Goal: Task Accomplishment & Management: Complete application form

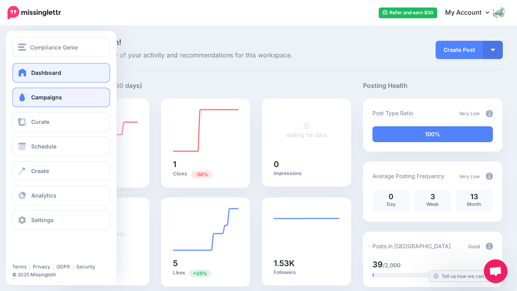
click at [45, 104] on link "Campaigns" at bounding box center [61, 97] width 98 height 20
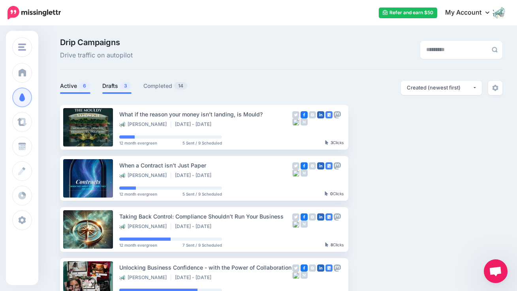
click at [116, 87] on link "Drafts 3" at bounding box center [116, 85] width 29 height 9
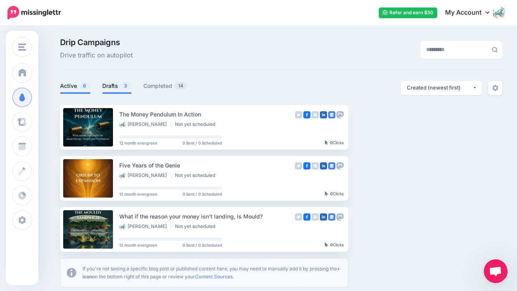
click at [74, 87] on link "Active 6" at bounding box center [75, 85] width 30 height 9
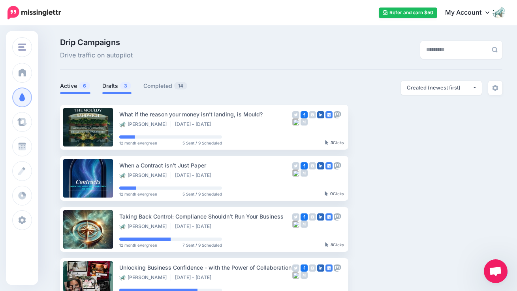
click at [119, 86] on link "Drafts 3" at bounding box center [116, 85] width 29 height 9
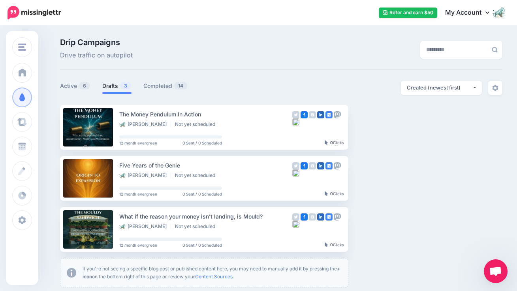
scroll to position [2, 0]
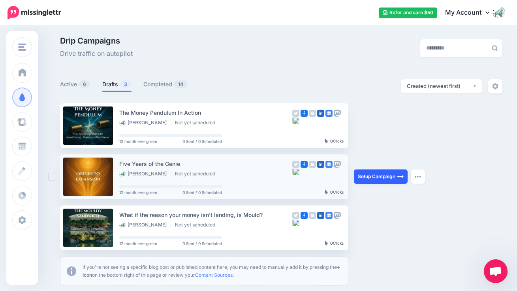
click at [386, 176] on link "Setup Campaign" at bounding box center [381, 176] width 54 height 14
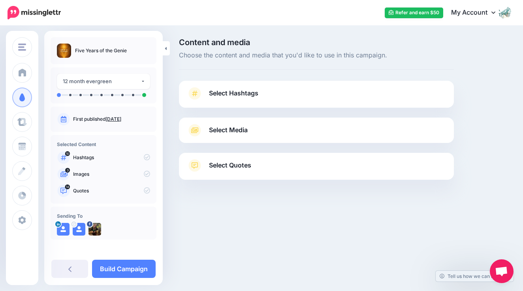
click at [255, 94] on span "Select Hashtags" at bounding box center [233, 93] width 49 height 11
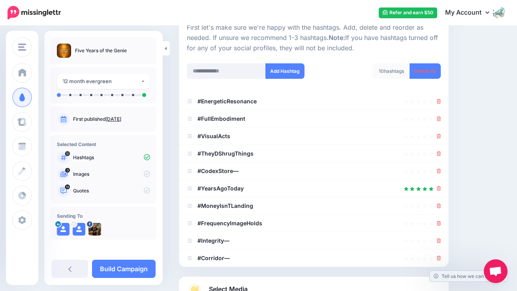
scroll to position [87, 0]
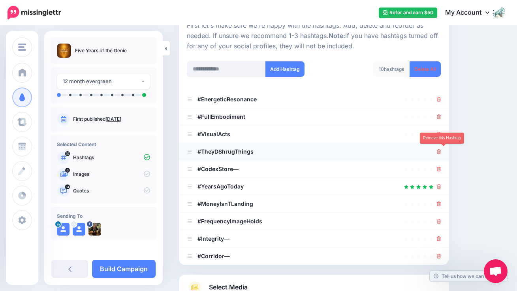
click at [442, 149] on icon at bounding box center [439, 151] width 4 height 5
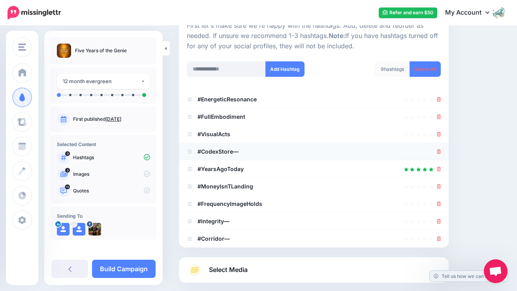
click at [236, 151] on b "#CodexStore—" at bounding box center [218, 151] width 41 height 7
click at [238, 149] on b "#CodexStore—" at bounding box center [218, 151] width 41 height 7
click at [442, 167] on icon at bounding box center [439, 168] width 4 height 5
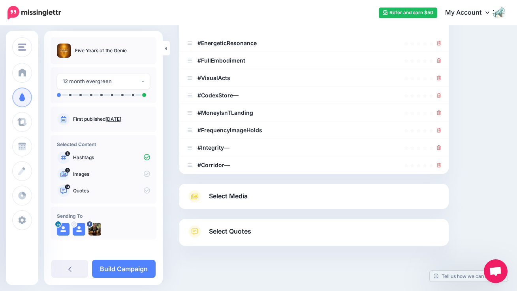
scroll to position [148, 0]
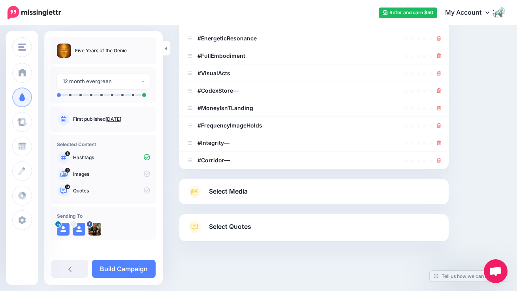
click at [236, 189] on span "Select Media" at bounding box center [228, 191] width 39 height 11
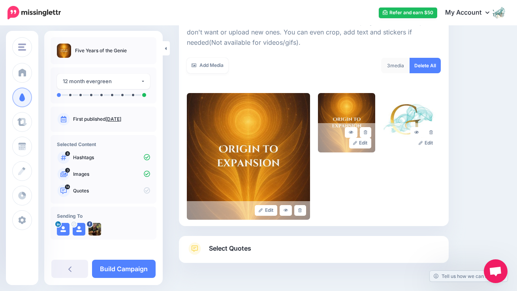
scroll to position [145, 0]
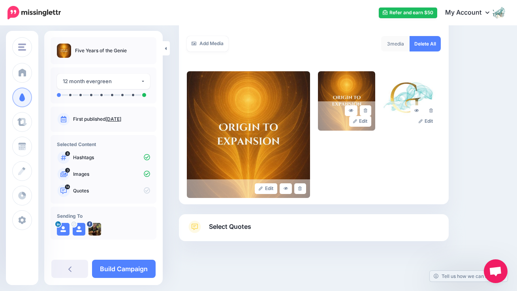
click at [238, 229] on span "Select Quotes" at bounding box center [230, 226] width 42 height 11
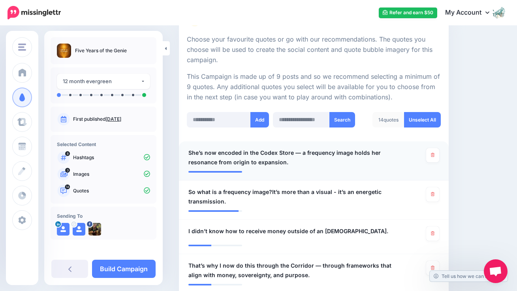
click at [296, 150] on span "She’s now encoded in the Codex Store — a frequency image holds her resonance fr…" at bounding box center [292, 157] width 207 height 19
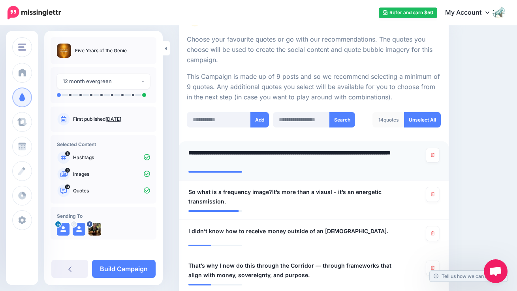
drag, startPoint x: 296, startPoint y: 151, endPoint x: 326, endPoint y: 151, distance: 29.6
click at [297, 151] on textarea "**********" at bounding box center [294, 157] width 211 height 19
type textarea "**********"
click at [272, 189] on span "So what is a frequency image?It’s more than a visual - it’s an energetic transm…" at bounding box center [292, 196] width 207 height 19
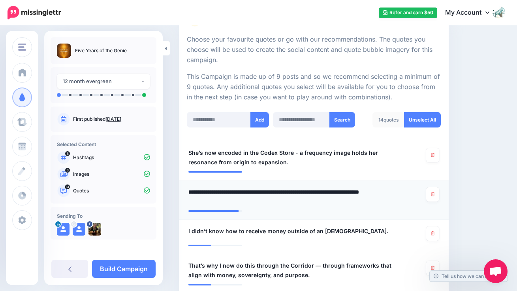
click at [270, 190] on textarea "**********" at bounding box center [294, 196] width 211 height 19
type textarea "**********"
click at [314, 262] on span "That’s why I now do this through the Corridor — through frameworks that align w…" at bounding box center [292, 270] width 207 height 19
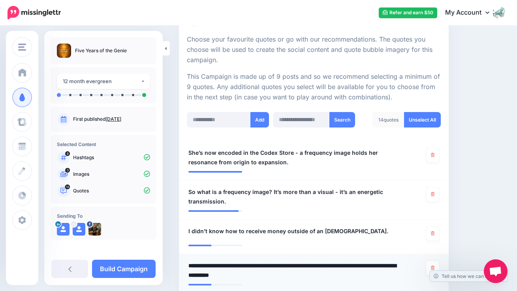
click at [314, 264] on textarea "**********" at bounding box center [294, 270] width 211 height 19
type textarea "**********"
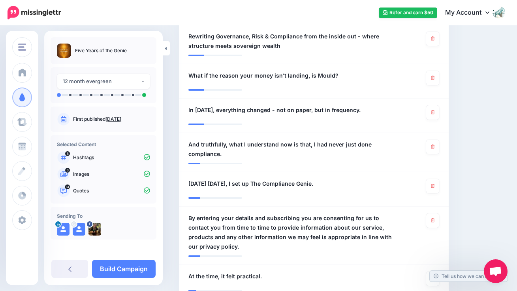
scroll to position [561, 0]
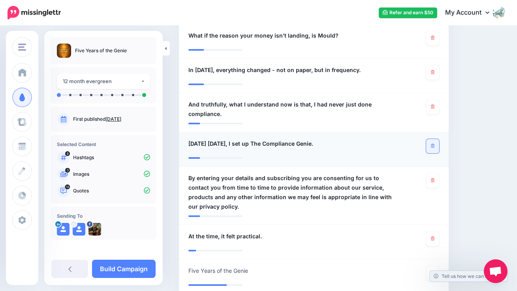
click at [435, 143] on icon at bounding box center [433, 145] width 4 height 4
click at [435, 178] on icon at bounding box center [433, 180] width 4 height 4
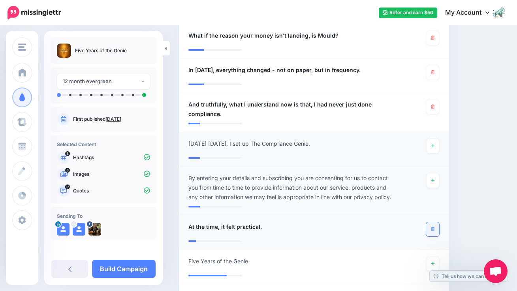
click at [436, 222] on link at bounding box center [433, 229] width 13 height 14
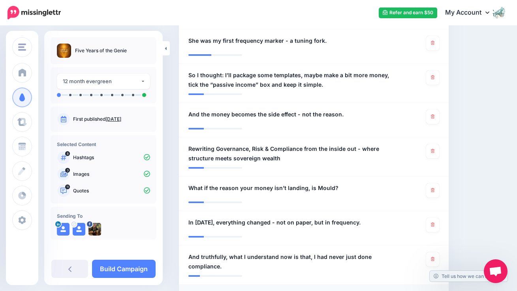
scroll to position [387, 0]
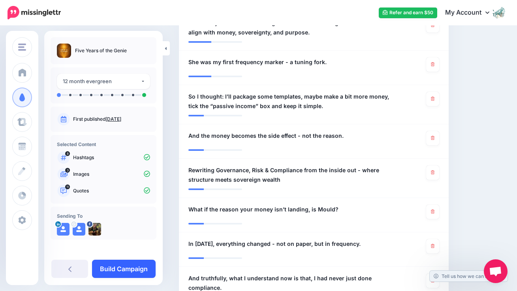
click at [115, 265] on link "Build Campaign" at bounding box center [124, 268] width 64 height 18
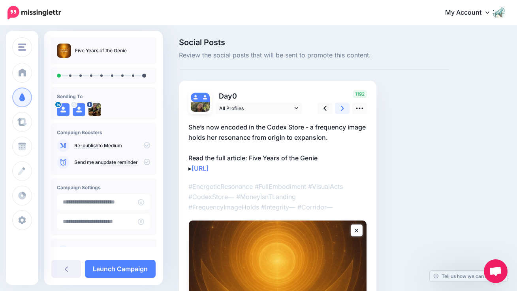
click at [344, 111] on link at bounding box center [342, 107] width 15 height 11
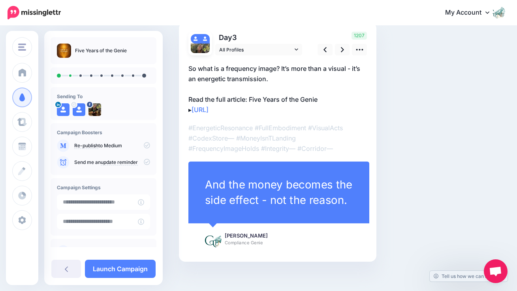
scroll to position [51, 0]
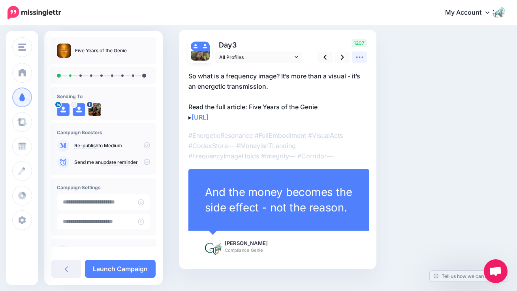
click at [357, 56] on icon at bounding box center [360, 57] width 8 height 8
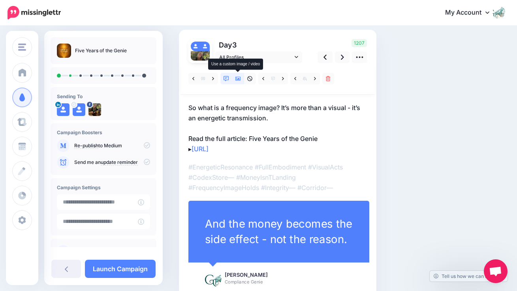
click at [238, 77] on icon at bounding box center [239, 79] width 6 height 6
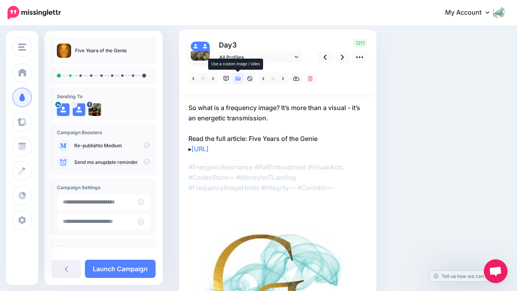
scroll to position [8, 0]
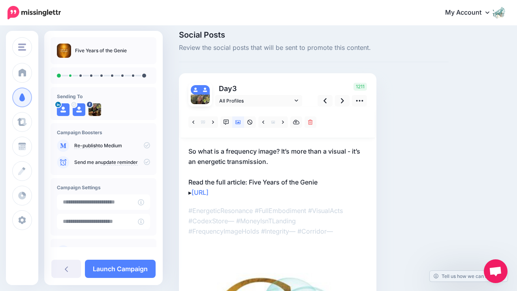
click at [238, 77] on div "Day 3 All Profiles" at bounding box center [278, 252] width 198 height 359
click at [240, 122] on icon at bounding box center [239, 122] width 6 height 4
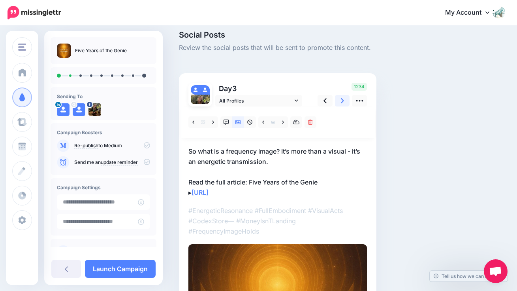
click at [344, 102] on icon at bounding box center [342, 100] width 3 height 8
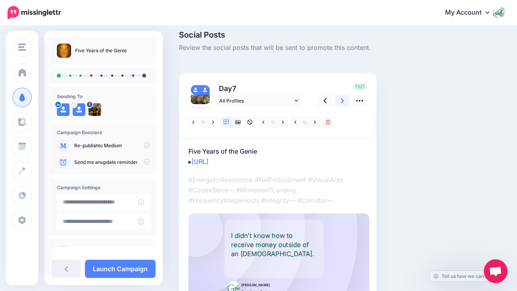
click at [344, 102] on icon at bounding box center [342, 100] width 3 height 8
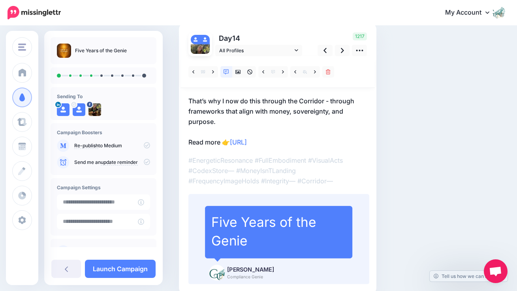
scroll to position [55, 0]
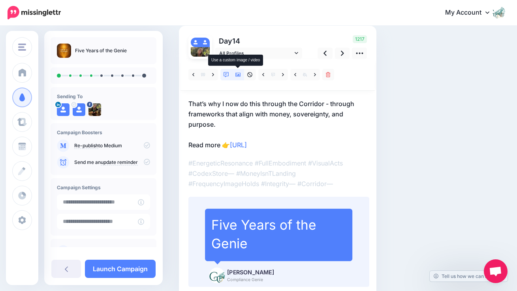
click at [238, 76] on icon at bounding box center [239, 75] width 6 height 6
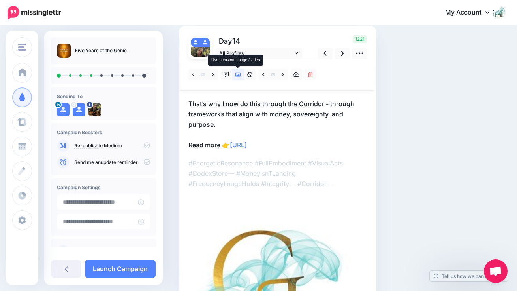
click at [238, 76] on icon at bounding box center [239, 75] width 6 height 6
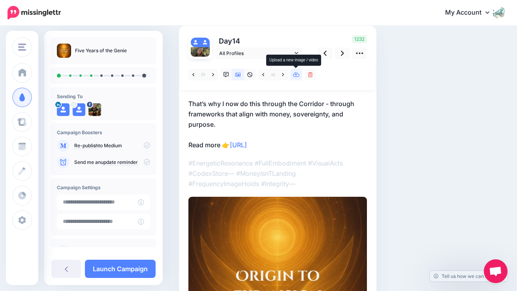
click at [296, 74] on icon at bounding box center [296, 74] width 7 height 5
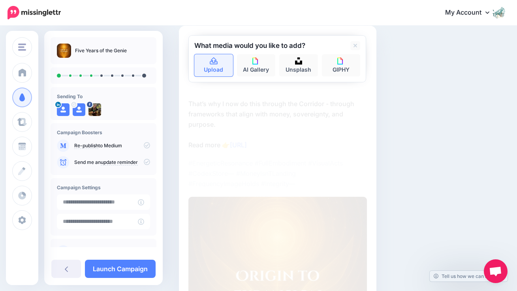
click at [226, 64] on link "Upload" at bounding box center [213, 65] width 39 height 22
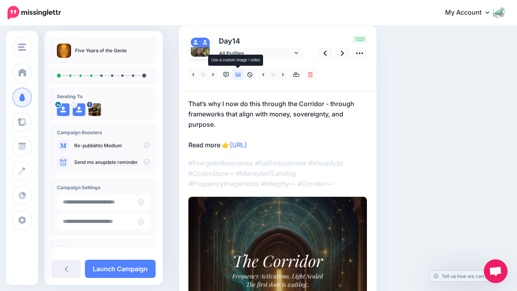
click at [241, 76] on link at bounding box center [238, 74] width 12 height 11
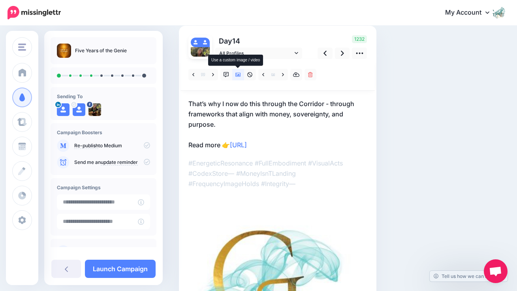
click at [238, 76] on icon at bounding box center [239, 75] width 6 height 6
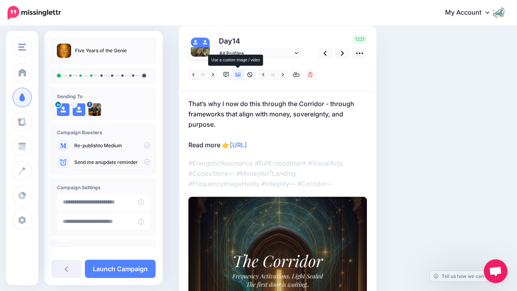
click at [238, 75] on icon at bounding box center [239, 75] width 6 height 4
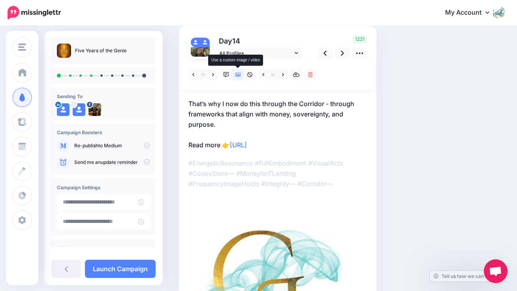
click at [238, 75] on icon at bounding box center [239, 75] width 6 height 4
click at [238, 76] on icon at bounding box center [239, 75] width 6 height 4
click at [239, 76] on icon at bounding box center [239, 75] width 6 height 6
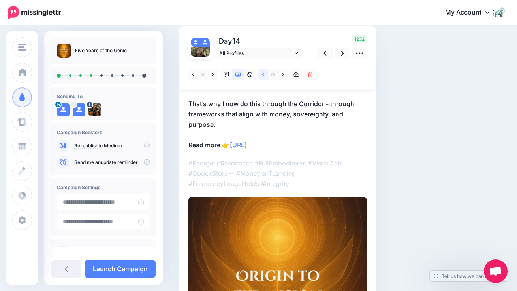
click at [264, 74] on icon at bounding box center [263, 75] width 2 height 6
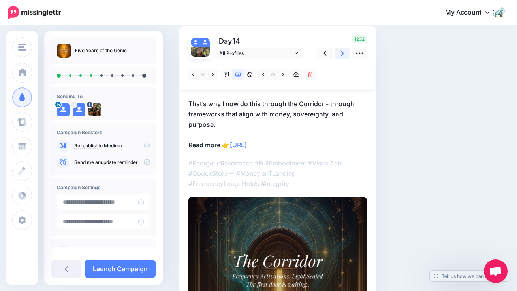
click at [343, 53] on icon at bounding box center [342, 53] width 3 height 5
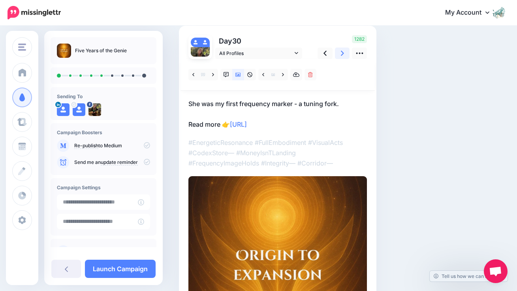
click at [343, 53] on icon at bounding box center [342, 53] width 3 height 5
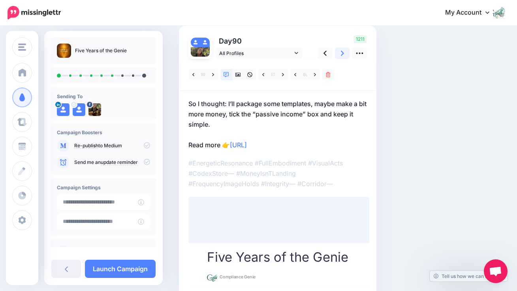
click at [343, 53] on icon at bounding box center [342, 53] width 3 height 5
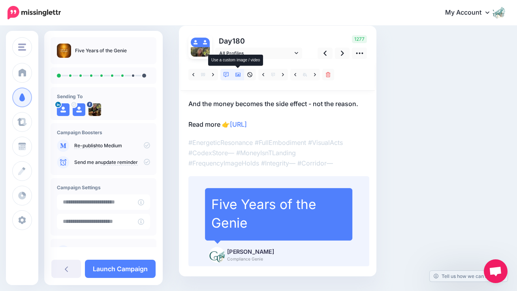
click at [238, 74] on icon at bounding box center [239, 75] width 6 height 6
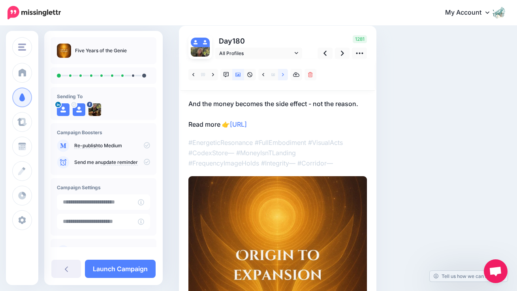
click at [284, 76] on icon at bounding box center [283, 75] width 2 height 6
click at [341, 55] on icon at bounding box center [342, 53] width 3 height 5
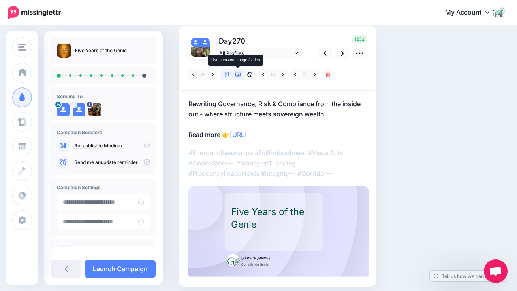
click at [240, 75] on icon at bounding box center [239, 75] width 6 height 6
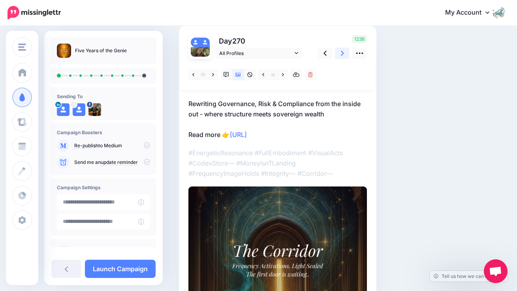
click at [344, 54] on icon at bounding box center [342, 53] width 3 height 8
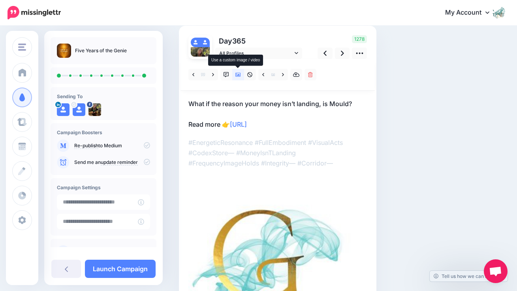
click at [238, 75] on icon at bounding box center [239, 75] width 6 height 4
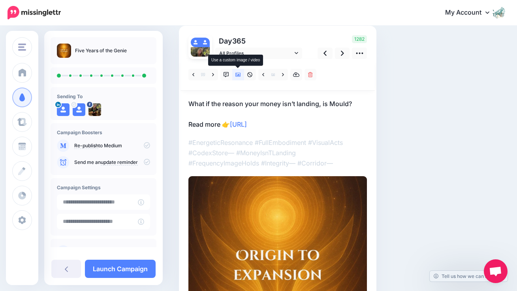
click at [238, 75] on icon at bounding box center [239, 75] width 6 height 4
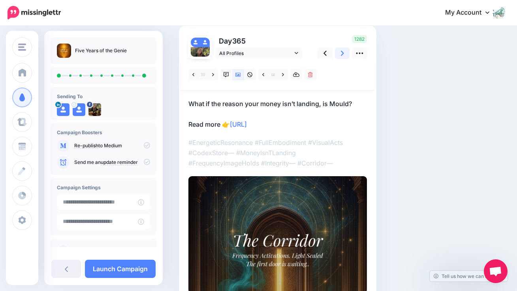
click at [341, 55] on icon at bounding box center [342, 53] width 3 height 8
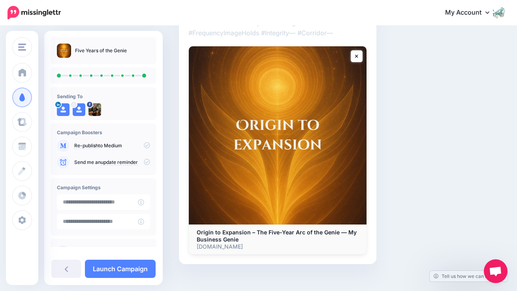
scroll to position [214, 0]
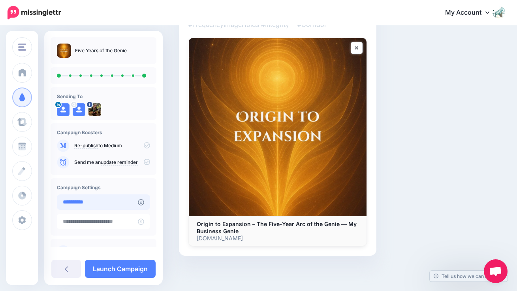
click at [88, 205] on input "**********" at bounding box center [97, 201] width 81 height 15
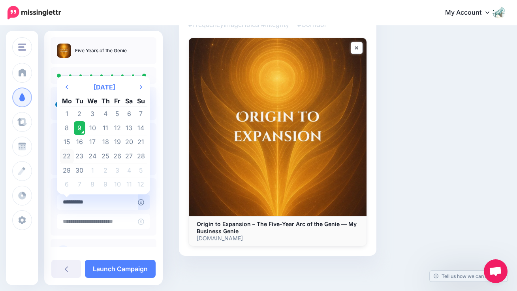
click at [68, 156] on td "22" at bounding box center [67, 156] width 14 height 14
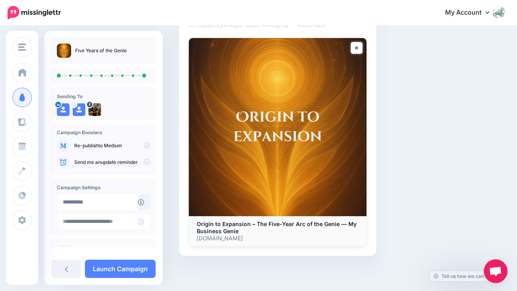
type input "**********"
click at [134, 272] on link "Launch Campaign" at bounding box center [120, 268] width 71 height 18
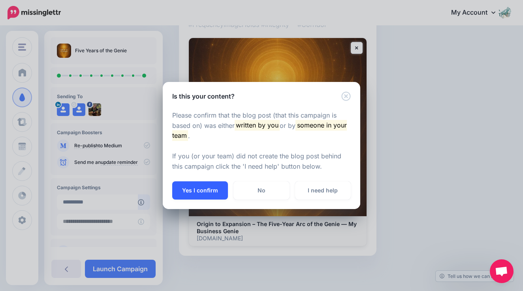
click at [214, 191] on button "Yes I confirm" at bounding box center [200, 190] width 56 height 18
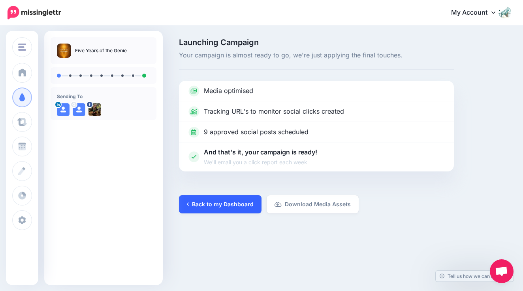
click at [199, 206] on link "Back to my Dashboard" at bounding box center [220, 204] width 83 height 18
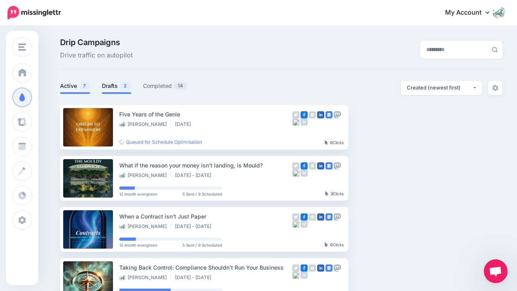
click at [117, 87] on link "Drafts 2" at bounding box center [116, 85] width 29 height 9
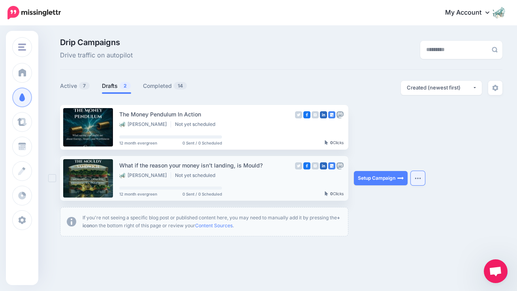
click at [420, 177] on img "button" at bounding box center [418, 178] width 6 height 2
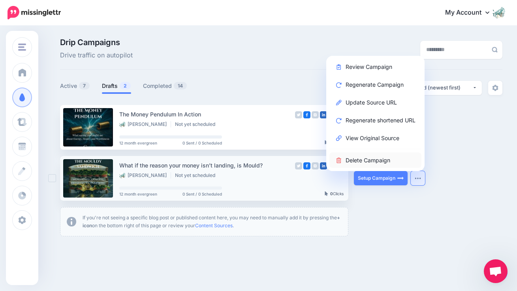
click at [377, 159] on link "Delete Campaign" at bounding box center [376, 159] width 92 height 15
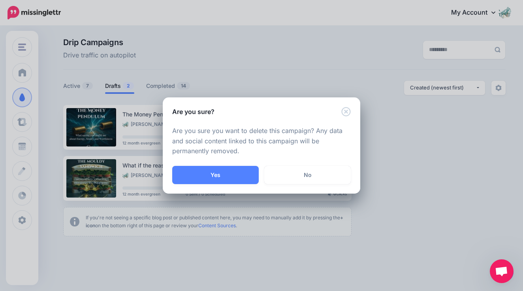
click at [227, 172] on button "Yes" at bounding box center [215, 175] width 87 height 18
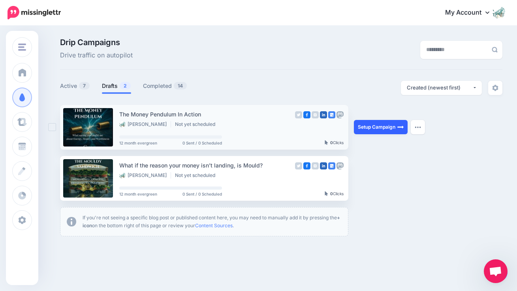
click at [386, 126] on link "Setup Campaign" at bounding box center [381, 127] width 54 height 14
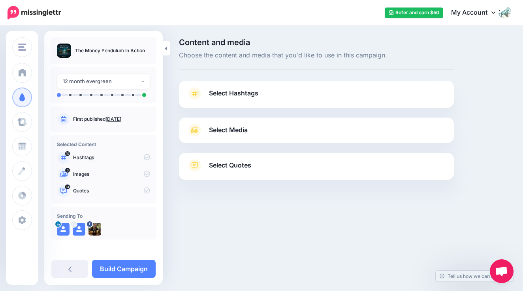
click at [199, 96] on icon at bounding box center [194, 93] width 11 height 13
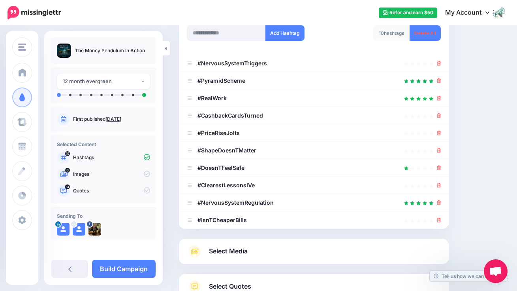
scroll to position [124, 0]
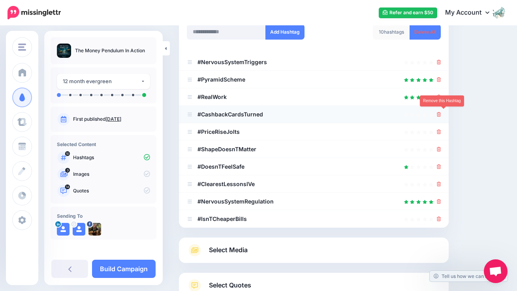
click at [442, 111] on link at bounding box center [439, 114] width 4 height 7
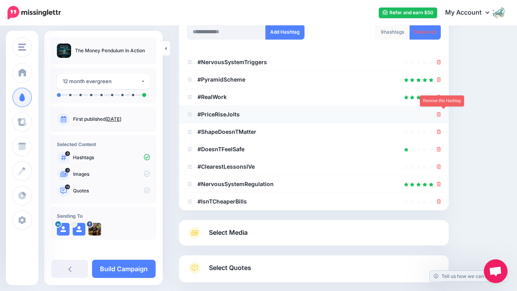
click at [442, 114] on icon at bounding box center [439, 114] width 4 height 5
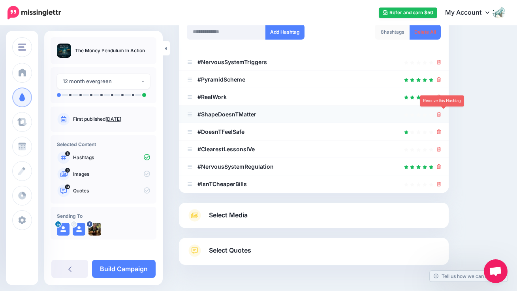
click at [442, 113] on icon at bounding box center [439, 114] width 4 height 5
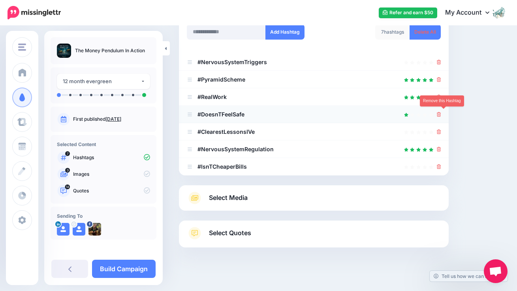
click at [442, 112] on icon at bounding box center [439, 114] width 4 height 5
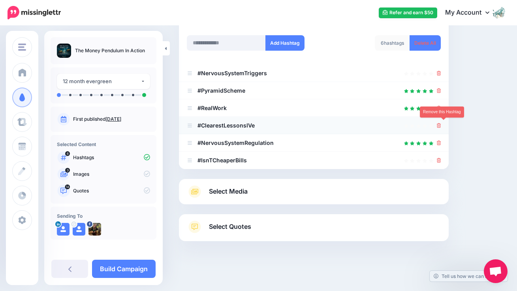
click at [442, 123] on icon at bounding box center [439, 125] width 4 height 5
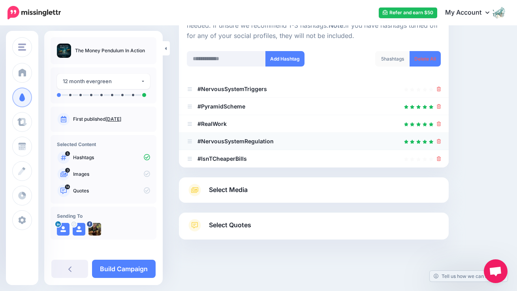
scroll to position [96, 0]
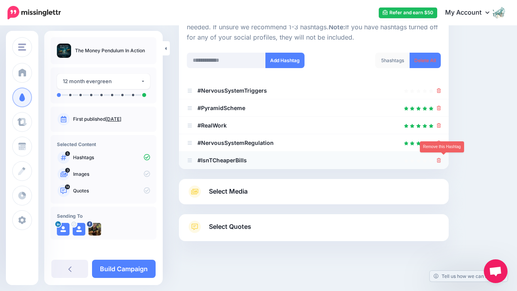
click at [442, 159] on icon at bounding box center [439, 160] width 4 height 5
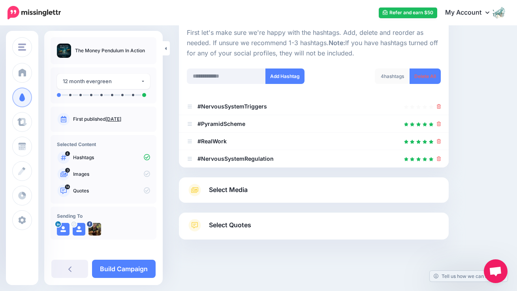
scroll to position [78, 0]
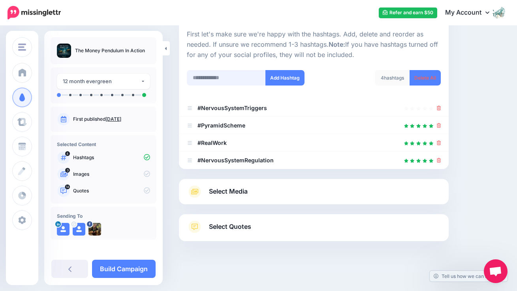
click at [207, 77] on input "text" at bounding box center [226, 77] width 79 height 15
type input "**********"
click at [281, 78] on button "Add Hashtag" at bounding box center [285, 77] width 39 height 15
click at [232, 78] on input "text" at bounding box center [226, 77] width 79 height 15
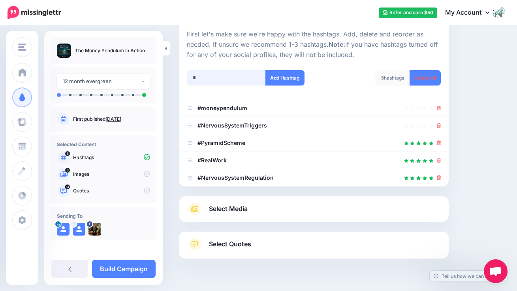
scroll to position [96, 0]
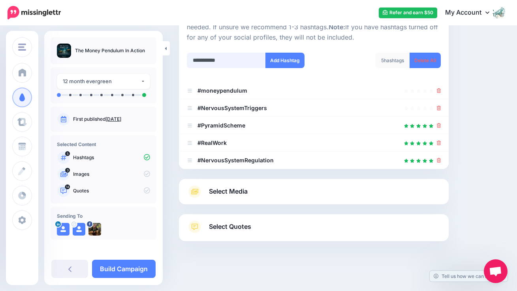
type input "**********"
drag, startPoint x: 232, startPoint y: 78, endPoint x: 287, endPoint y: 61, distance: 58.3
click at [287, 61] on button "Add Hashtag" at bounding box center [285, 60] width 39 height 15
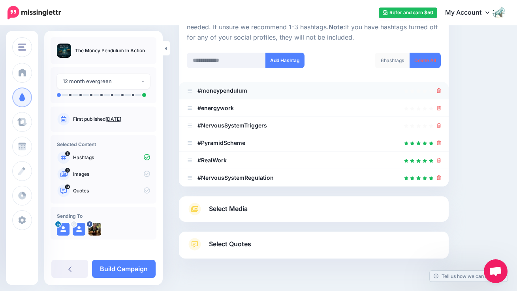
scroll to position [113, 0]
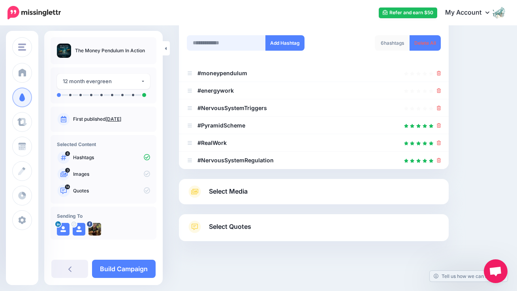
click at [218, 43] on input "text" at bounding box center [226, 42] width 79 height 15
type input "**********"
click at [275, 41] on button "Add Hashtag" at bounding box center [285, 42] width 39 height 15
click at [196, 191] on icon at bounding box center [194, 192] width 7 height 6
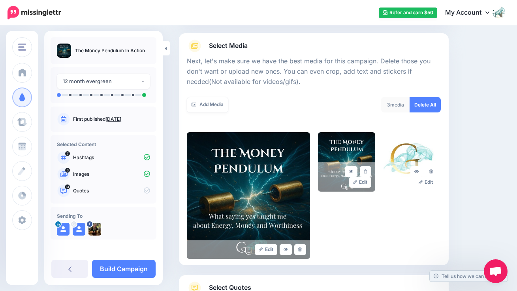
scroll to position [85, 0]
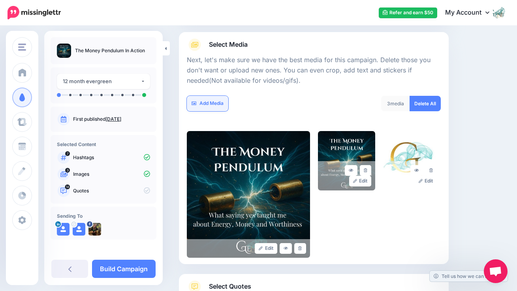
click at [208, 100] on link "Add Media" at bounding box center [208, 103] width 42 height 15
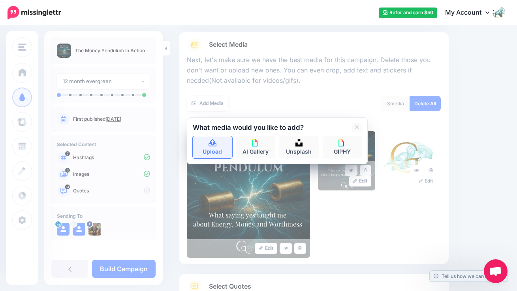
click at [216, 144] on icon at bounding box center [212, 143] width 9 height 7
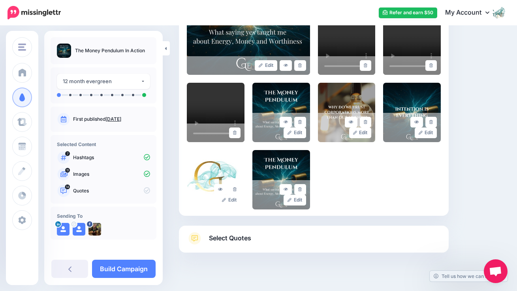
scroll to position [279, 0]
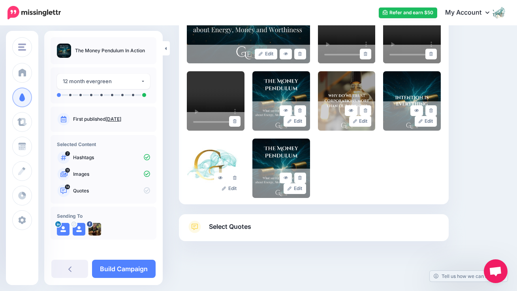
click at [241, 225] on span "Select Quotes" at bounding box center [230, 226] width 42 height 11
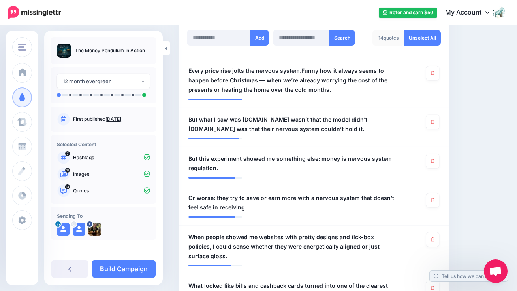
scroll to position [218, 0]
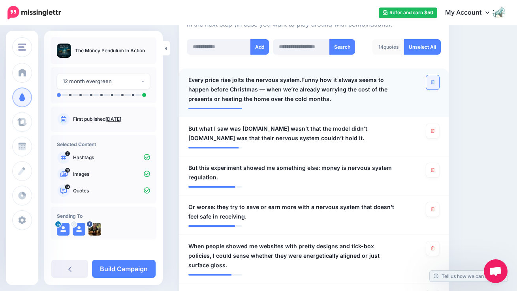
click at [440, 84] on link at bounding box center [433, 82] width 13 height 14
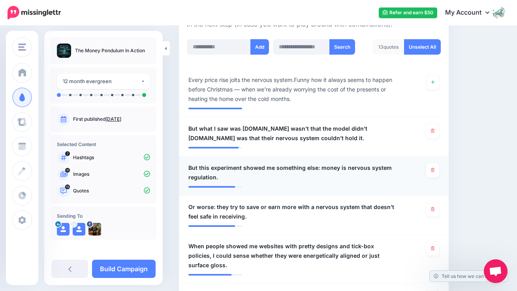
drag, startPoint x: 440, startPoint y: 128, endPoint x: 444, endPoint y: 155, distance: 27.5
click at [440, 128] on link at bounding box center [433, 131] width 13 height 14
click at [435, 168] on icon at bounding box center [433, 170] width 4 height 4
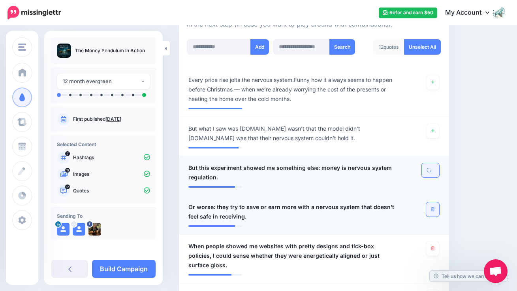
click at [435, 207] on icon at bounding box center [433, 209] width 4 height 4
click at [435, 247] on icon at bounding box center [433, 248] width 4 height 4
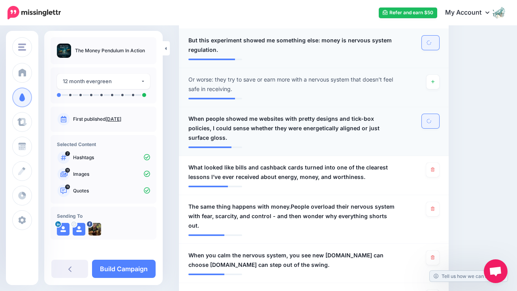
scroll to position [415, 0]
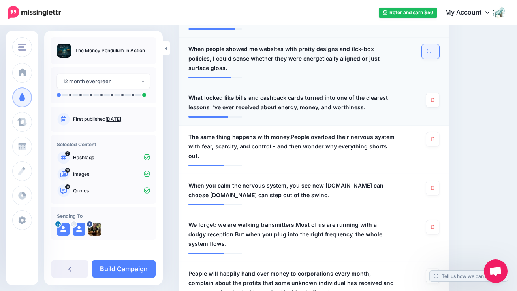
drag, startPoint x: 437, startPoint y: 89, endPoint x: 438, endPoint y: 113, distance: 23.4
click at [435, 98] on icon at bounding box center [433, 100] width 4 height 4
click at [435, 137] on icon at bounding box center [433, 139] width 4 height 4
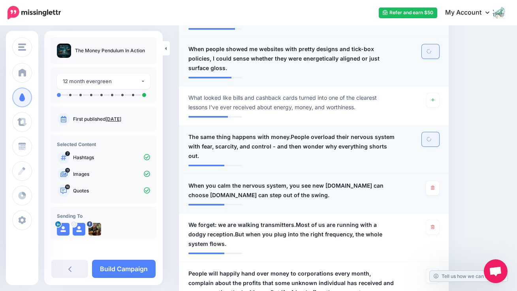
drag, startPoint x: 440, startPoint y: 166, endPoint x: 435, endPoint y: 175, distance: 10.4
click at [435, 185] on icon at bounding box center [433, 187] width 4 height 4
click at [436, 220] on link at bounding box center [433, 227] width 13 height 14
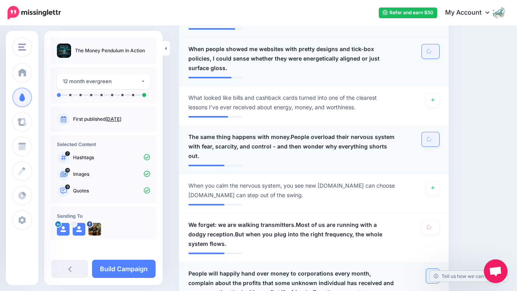
click at [435, 273] on icon at bounding box center [433, 275] width 4 height 4
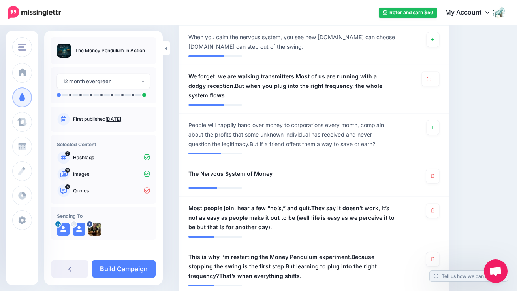
scroll to position [602, 0]
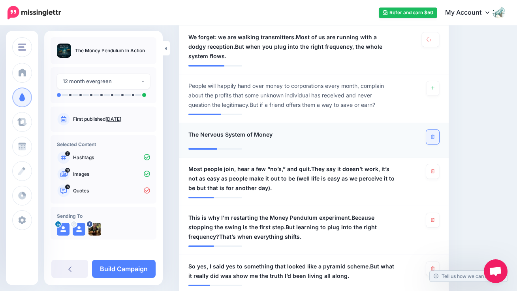
click at [434, 130] on link at bounding box center [433, 137] width 13 height 14
click at [437, 164] on link at bounding box center [433, 171] width 13 height 14
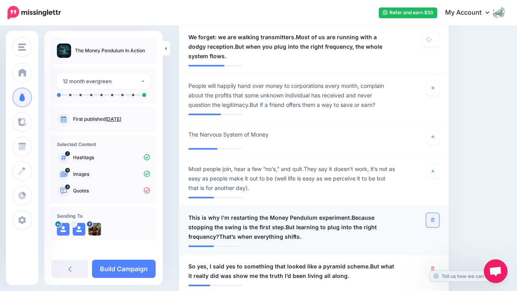
click at [440, 213] on link at bounding box center [433, 220] width 13 height 14
click at [440, 261] on link at bounding box center [433, 268] width 13 height 14
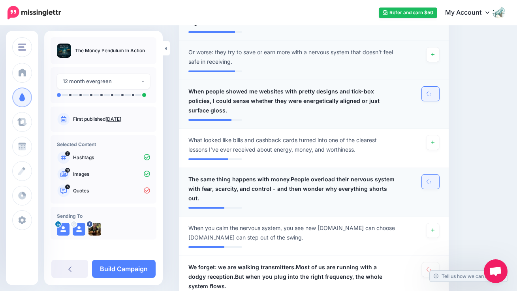
scroll to position [381, 0]
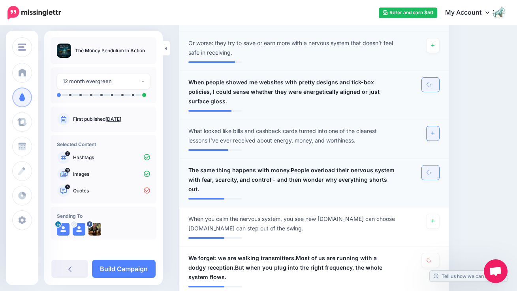
click at [435, 131] on icon at bounding box center [433, 133] width 3 height 4
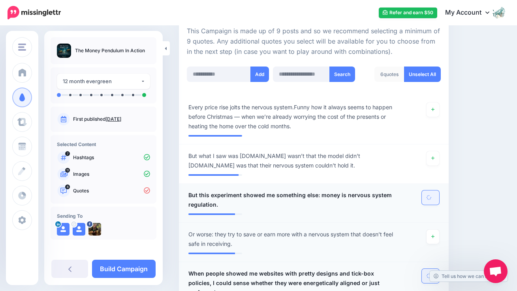
scroll to position [139, 0]
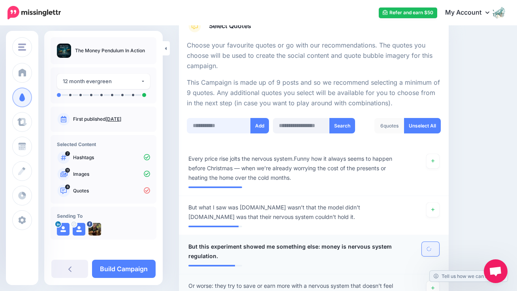
click at [220, 125] on input "text" at bounding box center [219, 125] width 64 height 15
paste input "**********"
type input "**********"
click at [263, 127] on button "Add" at bounding box center [260, 125] width 19 height 15
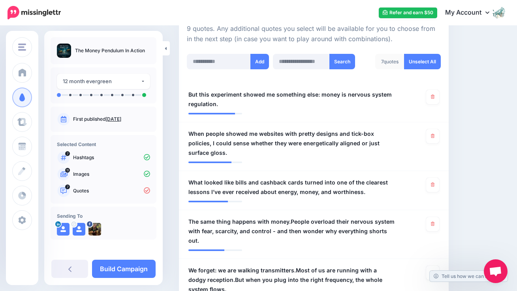
scroll to position [200, 0]
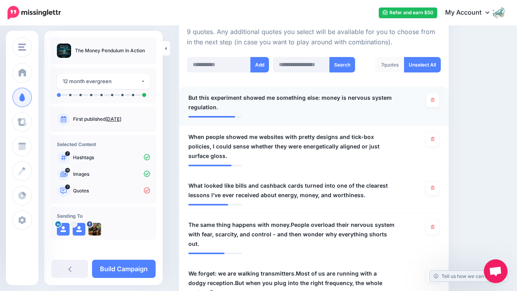
click at [216, 104] on span "But this experiment showed me something else: money is nervous system regulatio…" at bounding box center [292, 102] width 207 height 19
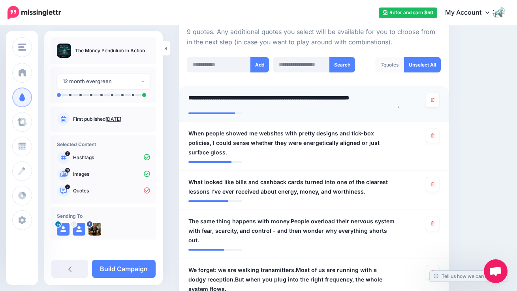
drag, startPoint x: 216, startPoint y: 104, endPoint x: 188, endPoint y: 94, distance: 29.3
click at [188, 94] on div "**********" at bounding box center [292, 100] width 219 height 15
paste textarea "**********"
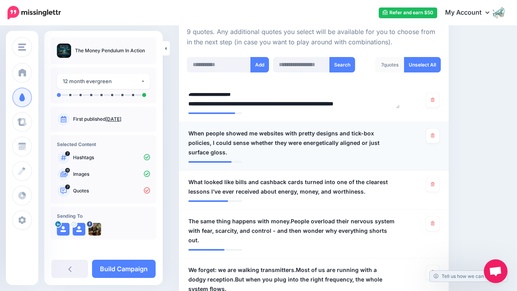
type textarea "**********"
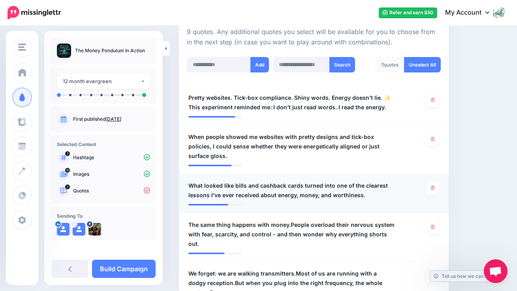
click at [357, 181] on span "What looked like bills and cashback cards turned into one of the clearest lesso…" at bounding box center [292, 190] width 207 height 19
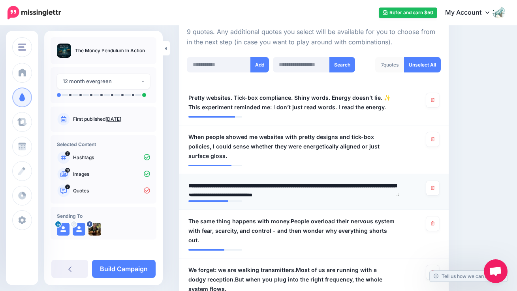
drag, startPoint x: 367, startPoint y: 181, endPoint x: 190, endPoint y: 174, distance: 177.7
click at [190, 181] on textarea "**********" at bounding box center [294, 188] width 211 height 15
paste textarea "**********"
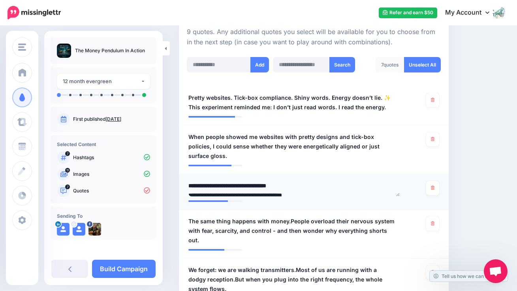
scroll to position [23, 0]
type textarea "**********"
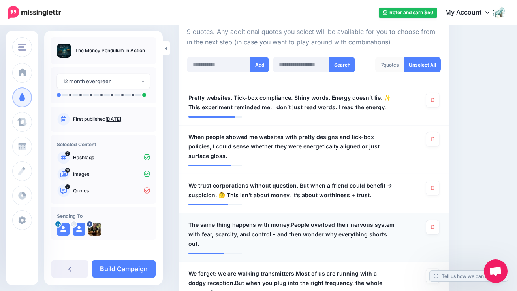
click at [375, 220] on span "The same thing happens with money.People overload their nervous system with fea…" at bounding box center [292, 234] width 207 height 28
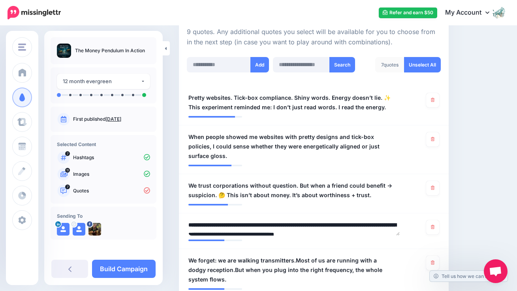
drag, startPoint x: 376, startPoint y: 220, endPoint x: 177, endPoint y: 206, distance: 198.9
paste textarea "**********"
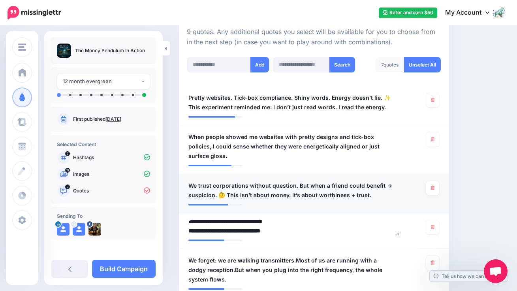
type textarea "**********"
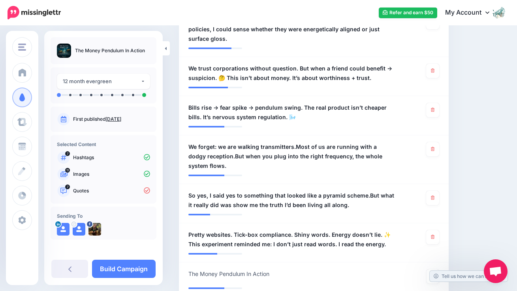
scroll to position [342, 0]
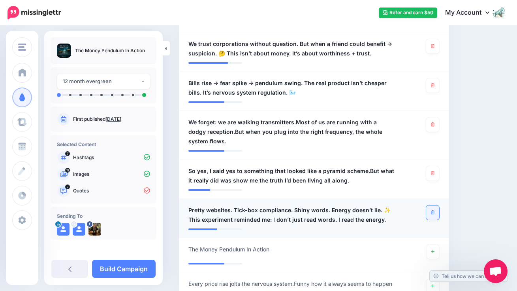
click at [435, 210] on icon at bounding box center [433, 212] width 4 height 4
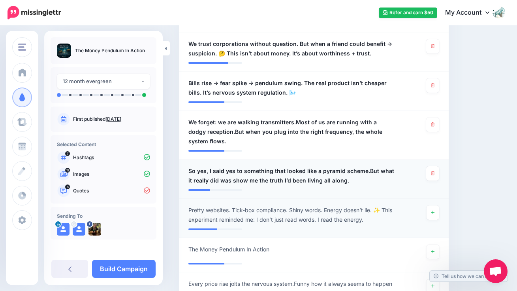
click at [340, 166] on span "So yes, I said yes to something that looked like a pyramid scheme.But what it r…" at bounding box center [292, 175] width 207 height 19
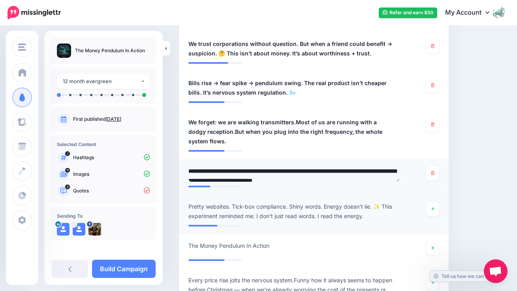
drag, startPoint x: 340, startPoint y: 157, endPoint x: 187, endPoint y: 149, distance: 152.8
click at [187, 166] on div "**********" at bounding box center [292, 173] width 219 height 15
paste textarea "**********"
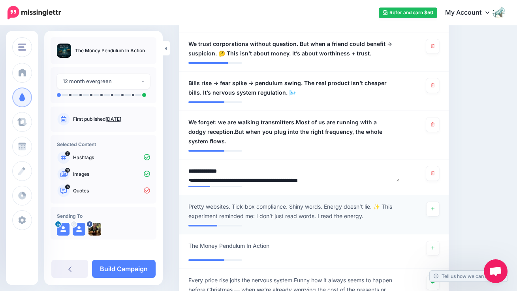
scroll to position [23, 0]
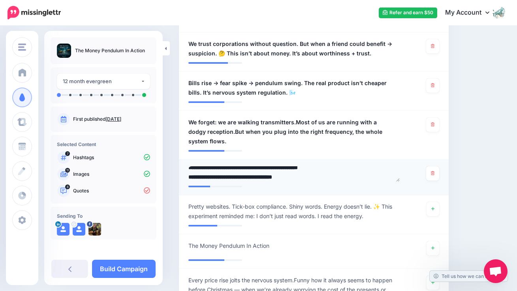
type textarea "**********"
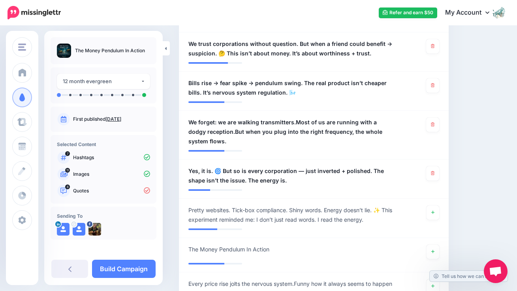
click at [364, 205] on span "Pretty websites. Tick-box compliance. Shiny words. Energy doesn’t lie. ✨ This e…" at bounding box center [292, 214] width 207 height 19
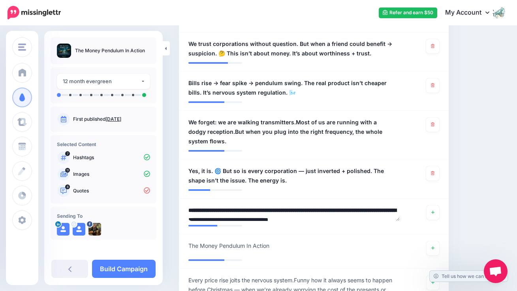
drag, startPoint x: 379, startPoint y: 198, endPoint x: 194, endPoint y: 189, distance: 185.2
click at [186, 205] on div "**********" at bounding box center [292, 212] width 219 height 15
paste textarea "**********"
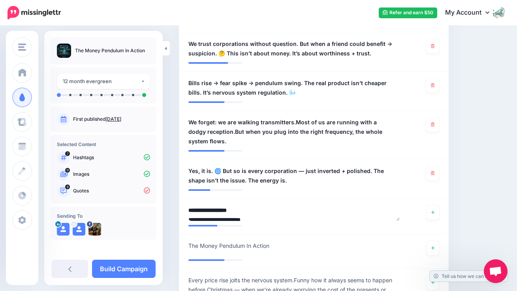
scroll to position [23, 0]
type textarea "**********"
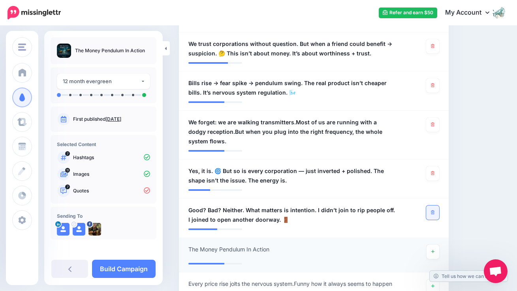
click at [270, 244] on span "The Money Pendulum In Action" at bounding box center [229, 248] width 81 height 9
drag, startPoint x: 274, startPoint y: 228, endPoint x: 184, endPoint y: 230, distance: 90.1
click at [184, 244] on div "**********" at bounding box center [292, 251] width 219 height 15
paste textarea "**********"
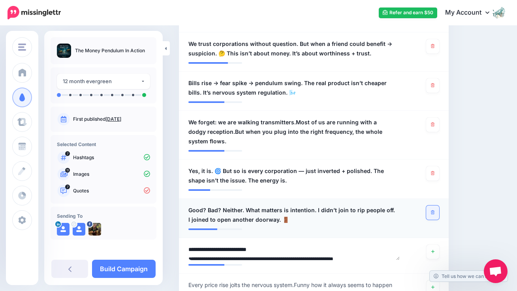
scroll to position [23, 0]
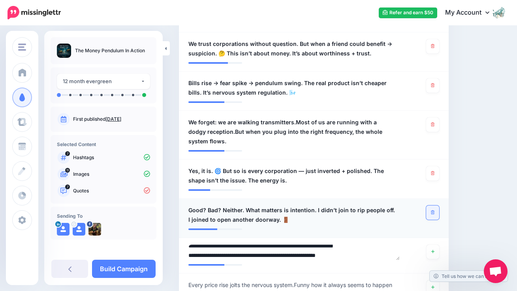
type textarea "**********"
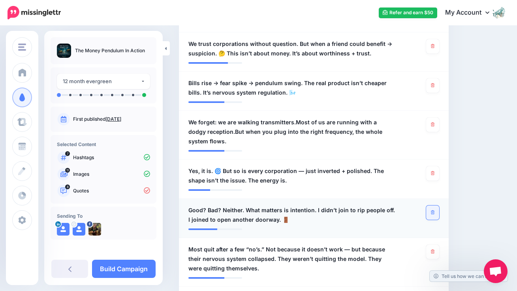
click at [266, 205] on span "Good? Bad? Neither. What matters is intention. I didn’t join to rip people off.…" at bounding box center [292, 214] width 207 height 19
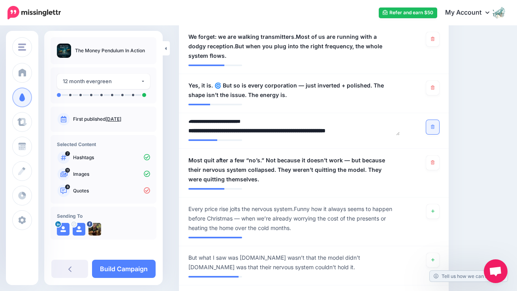
scroll to position [430, 0]
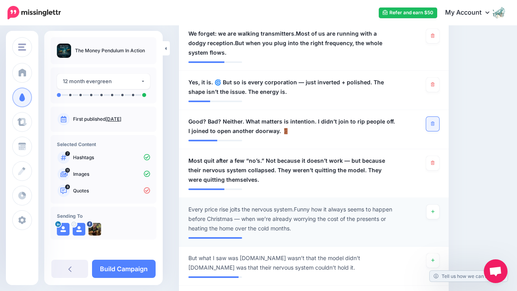
click at [309, 204] on span "Every price rise jolts the nervous system.Funny how it always seems to happen b…" at bounding box center [292, 218] width 207 height 28
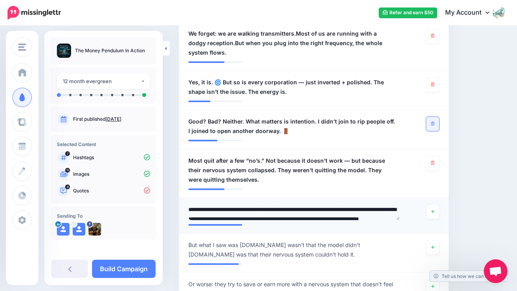
drag, startPoint x: 384, startPoint y: 197, endPoint x: 185, endPoint y: 190, distance: 199.8
click at [185, 204] on div "**********" at bounding box center [292, 211] width 219 height 15
paste textarea "**********"
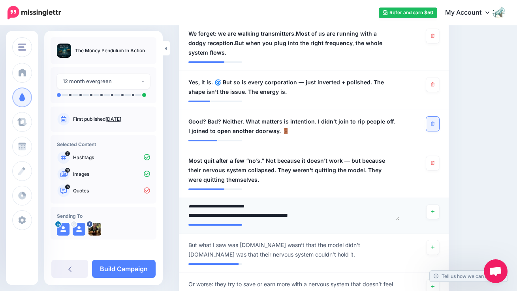
drag, startPoint x: 336, startPoint y: 193, endPoint x: 187, endPoint y: 193, distance: 149.4
click at [187, 204] on div "**********" at bounding box center [292, 211] width 219 height 15
type textarea "**********"
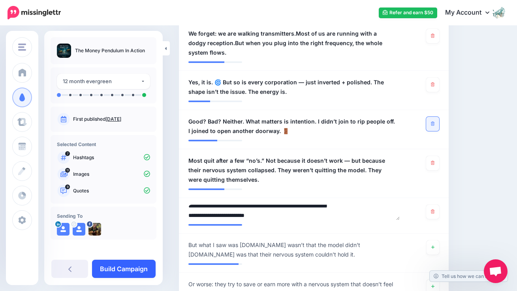
click at [123, 268] on link "Build Campaign" at bounding box center [124, 268] width 64 height 18
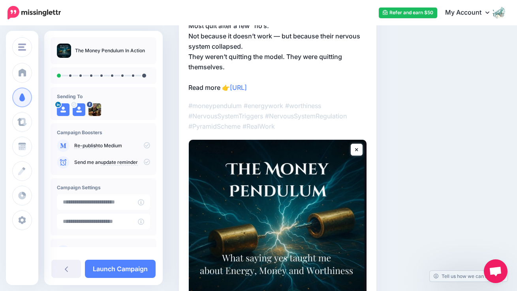
scroll to position [81, 0]
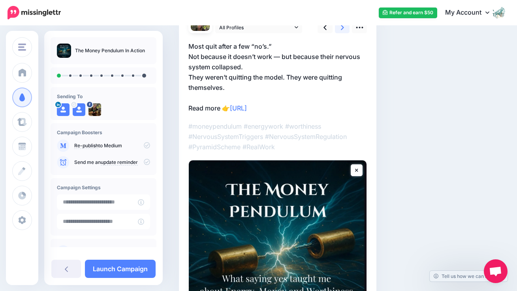
click at [343, 30] on icon at bounding box center [342, 27] width 3 height 8
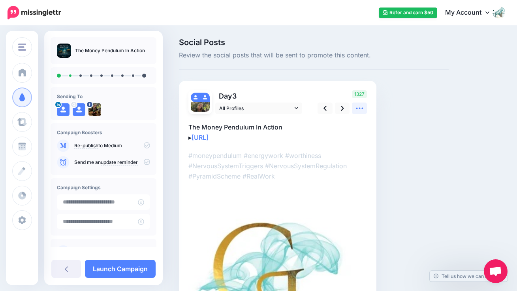
click at [359, 109] on icon at bounding box center [360, 108] width 8 height 8
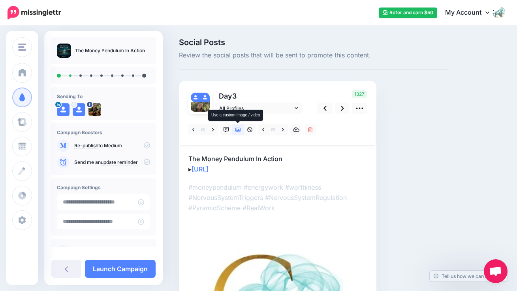
click at [239, 131] on icon at bounding box center [239, 130] width 6 height 6
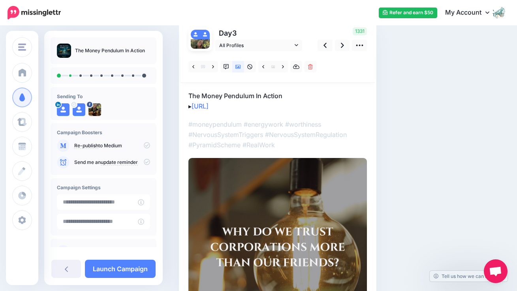
scroll to position [63, 0]
click at [285, 67] on link at bounding box center [283, 65] width 10 height 11
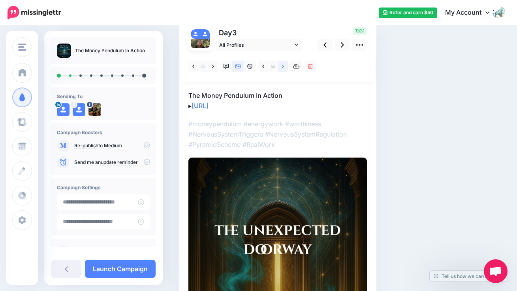
click at [284, 68] on icon at bounding box center [283, 67] width 2 height 6
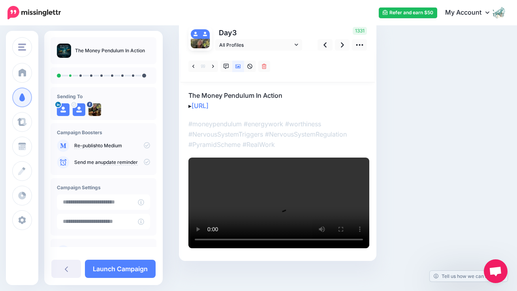
click at [278, 244] on video at bounding box center [279, 202] width 181 height 91
click at [240, 67] on icon at bounding box center [239, 66] width 6 height 4
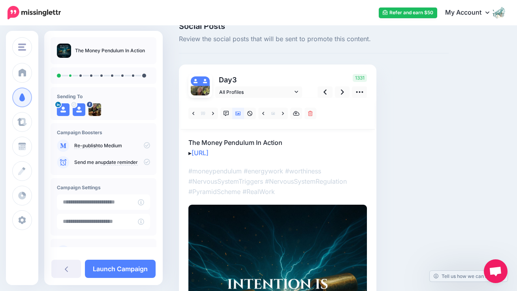
scroll to position [14, 0]
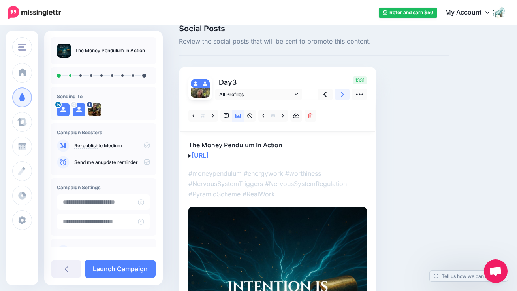
click at [343, 93] on icon at bounding box center [342, 94] width 3 height 5
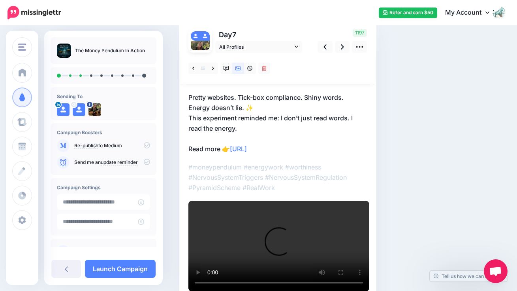
scroll to position [57, 0]
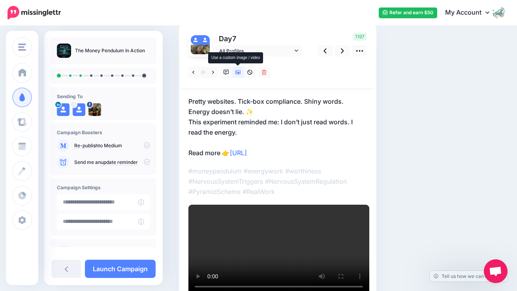
click at [239, 72] on icon at bounding box center [239, 72] width 6 height 4
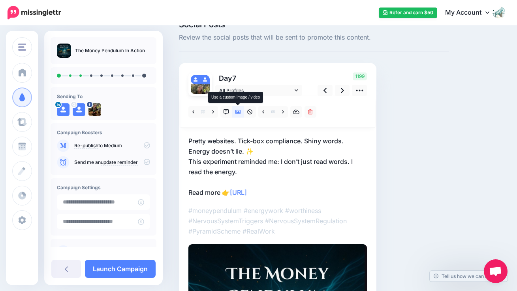
click at [240, 111] on icon at bounding box center [239, 112] width 6 height 6
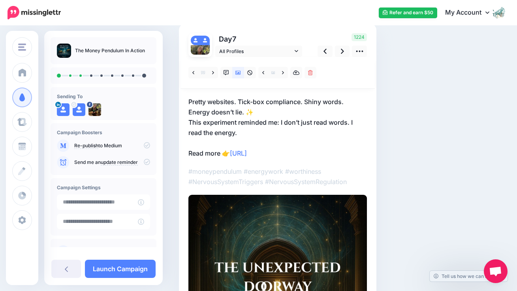
scroll to position [58, 0]
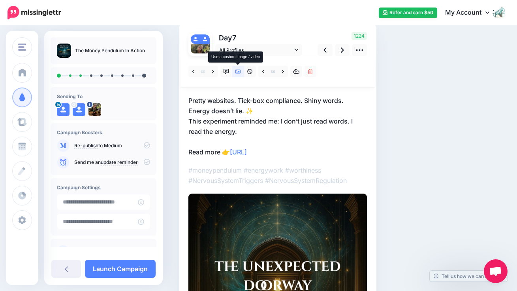
click at [236, 72] on icon at bounding box center [239, 72] width 6 height 6
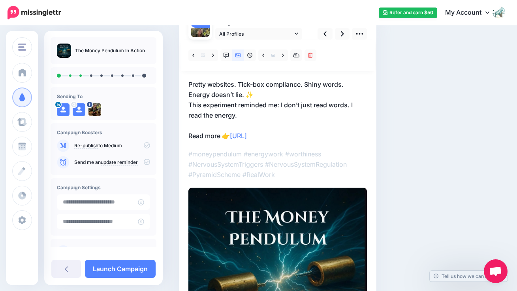
scroll to position [61, 0]
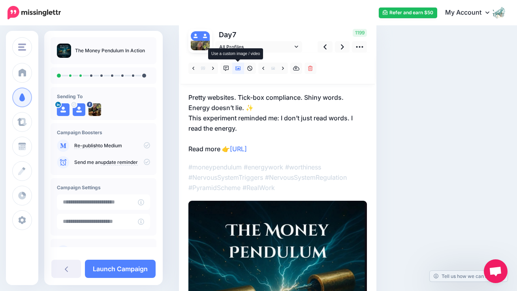
click at [240, 67] on icon at bounding box center [239, 69] width 6 height 6
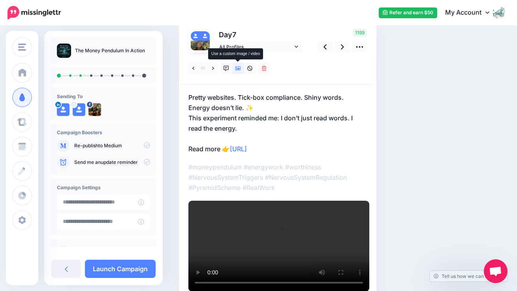
click at [239, 69] on icon at bounding box center [239, 68] width 6 height 4
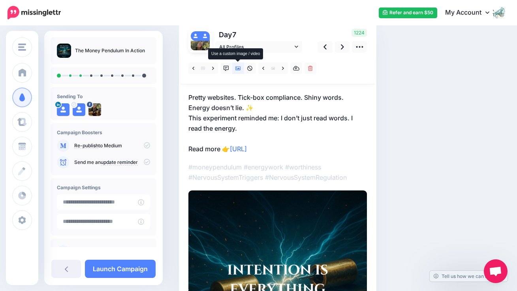
click at [240, 69] on icon at bounding box center [239, 69] width 6 height 6
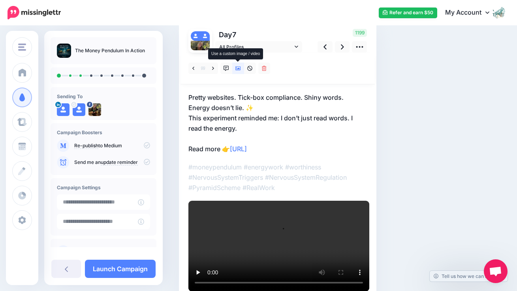
click at [239, 67] on icon at bounding box center [239, 69] width 6 height 6
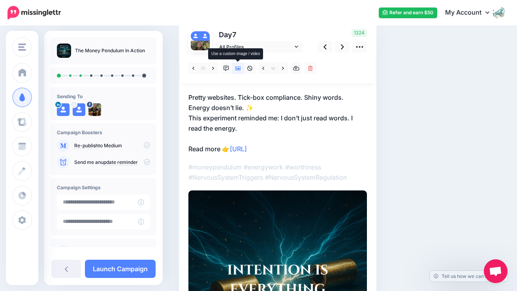
click at [234, 68] on link at bounding box center [238, 67] width 12 height 11
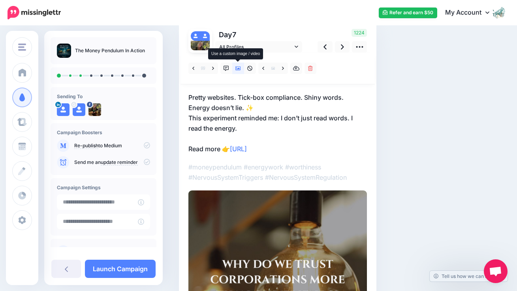
click at [240, 67] on icon at bounding box center [239, 69] width 6 height 6
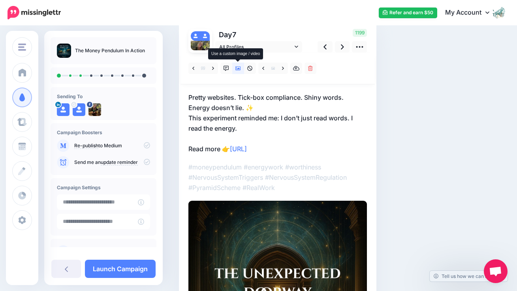
click at [236, 68] on icon at bounding box center [239, 68] width 6 height 4
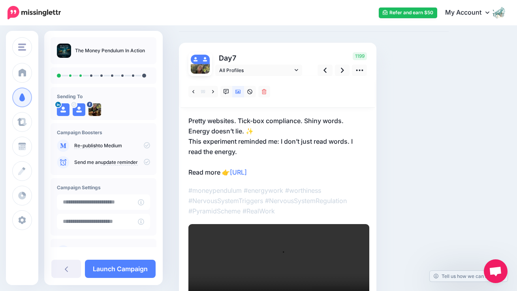
scroll to position [30, 0]
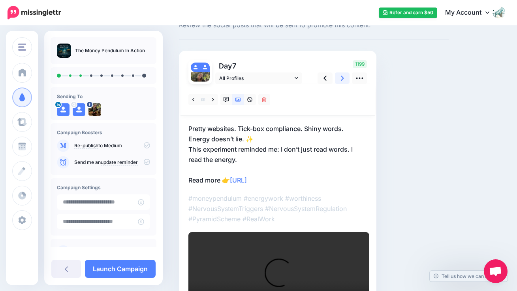
click at [343, 76] on icon at bounding box center [342, 78] width 3 height 5
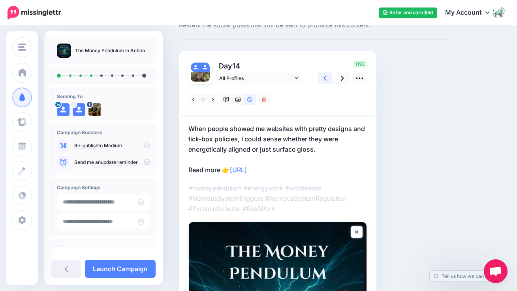
click at [319, 78] on link at bounding box center [325, 77] width 15 height 11
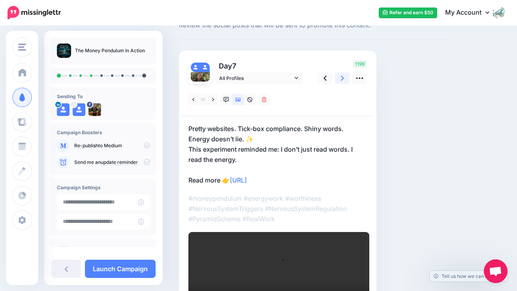
click at [342, 77] on icon at bounding box center [342, 78] width 3 height 8
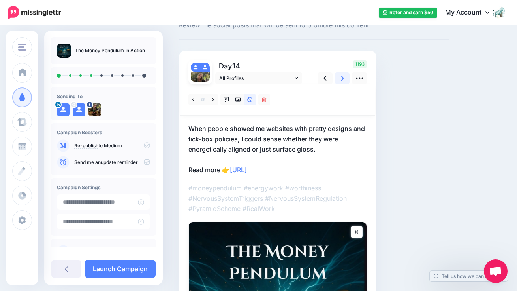
click at [342, 77] on icon at bounding box center [342, 78] width 3 height 8
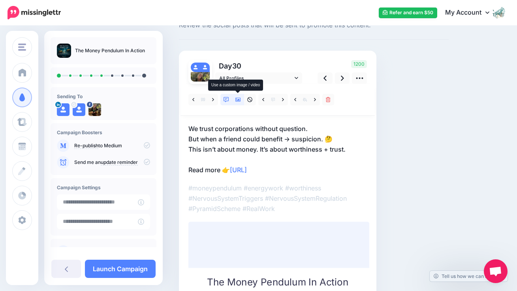
click at [241, 100] on link at bounding box center [238, 99] width 12 height 11
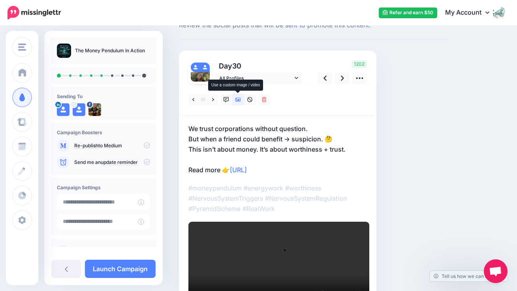
click at [241, 100] on link at bounding box center [238, 99] width 12 height 11
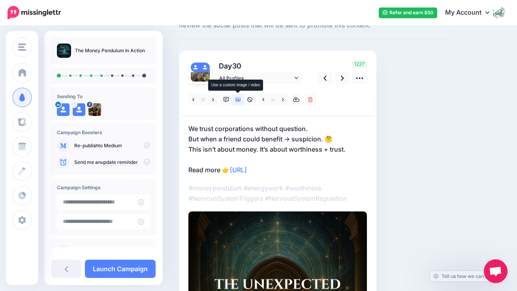
click at [241, 100] on link at bounding box center [238, 99] width 12 height 11
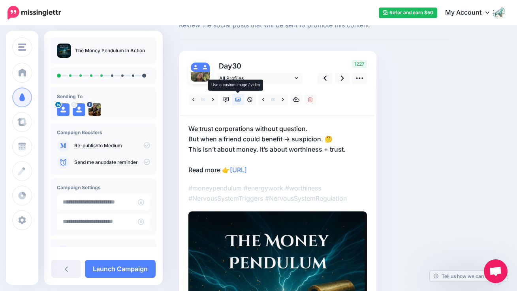
click at [241, 100] on link at bounding box center [238, 99] width 12 height 11
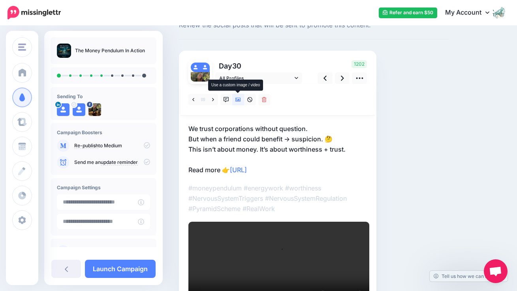
click at [241, 100] on link at bounding box center [238, 99] width 12 height 11
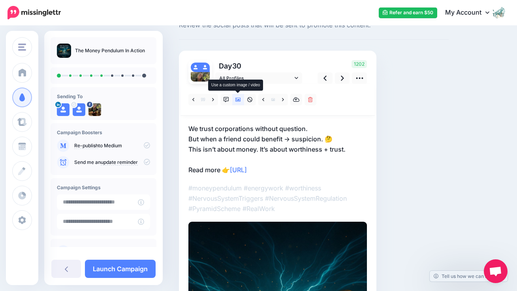
click at [241, 100] on link at bounding box center [238, 99] width 12 height 11
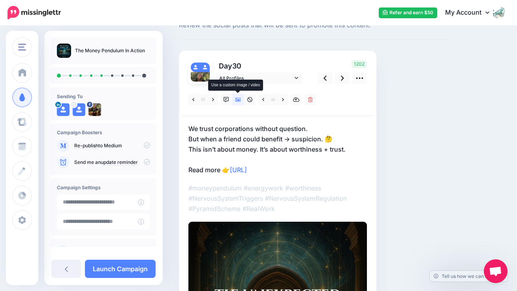
click at [241, 100] on link at bounding box center [238, 99] width 12 height 11
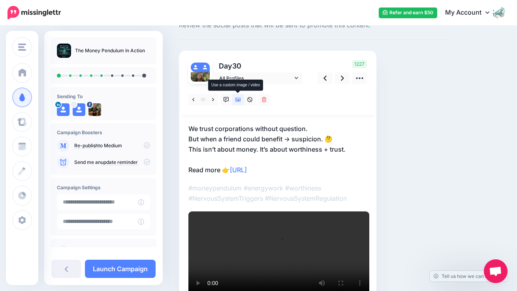
click at [241, 100] on link at bounding box center [238, 99] width 12 height 11
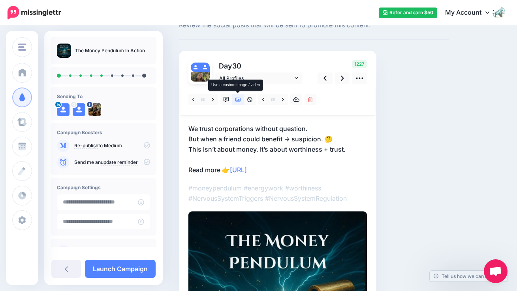
click at [241, 100] on link at bounding box center [238, 99] width 12 height 11
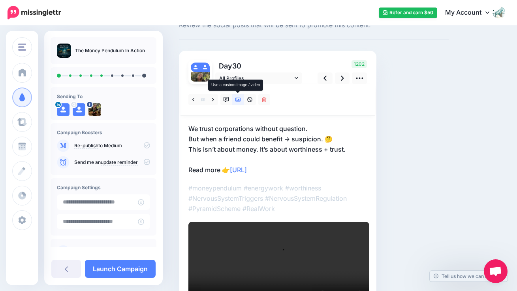
click at [241, 100] on link at bounding box center [238, 99] width 12 height 11
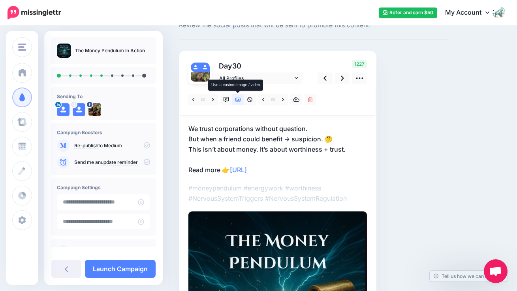
click at [241, 100] on link at bounding box center [238, 99] width 12 height 11
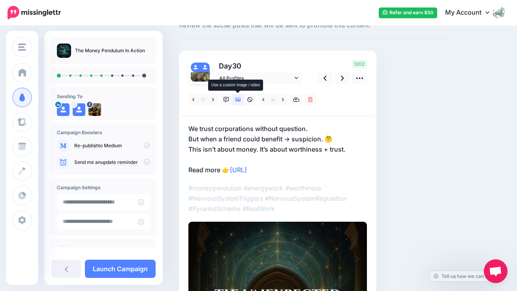
click at [241, 100] on link at bounding box center [238, 99] width 12 height 11
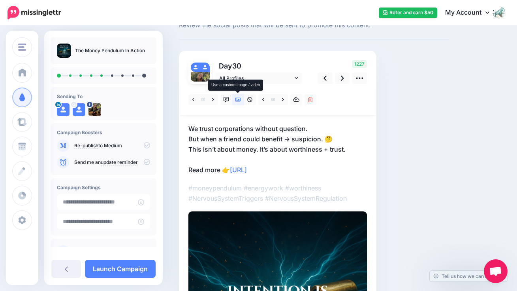
click at [241, 100] on link at bounding box center [238, 99] width 12 height 11
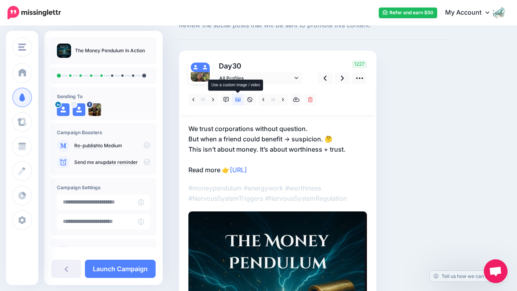
click at [241, 100] on link at bounding box center [238, 99] width 12 height 11
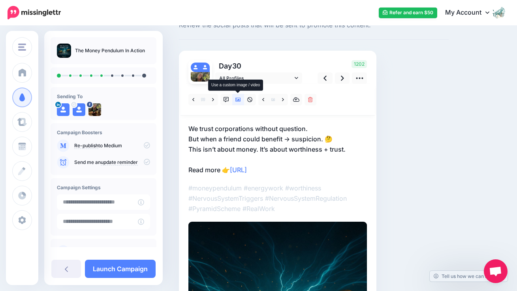
click at [241, 100] on link at bounding box center [238, 99] width 12 height 11
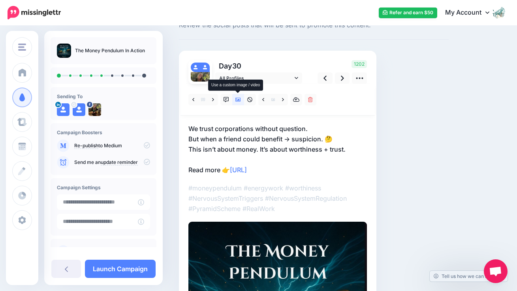
click at [241, 100] on link at bounding box center [238, 99] width 12 height 11
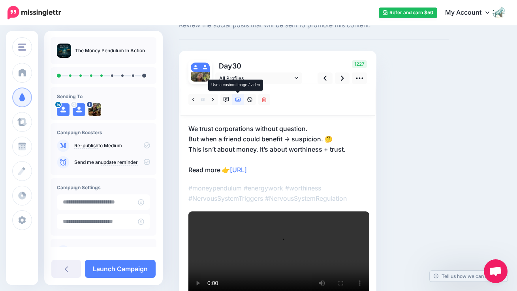
click at [241, 100] on link at bounding box center [238, 99] width 12 height 11
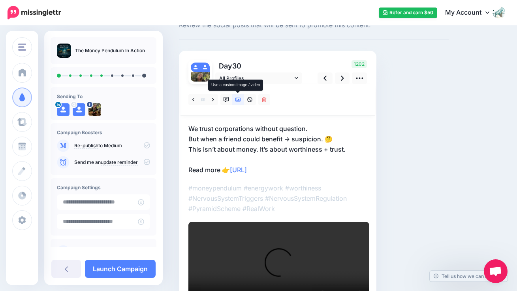
click at [241, 100] on link at bounding box center [238, 99] width 12 height 11
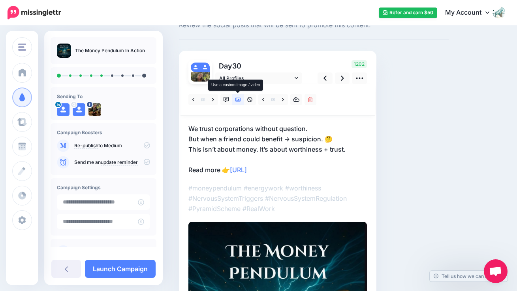
click at [241, 100] on link at bounding box center [238, 99] width 12 height 11
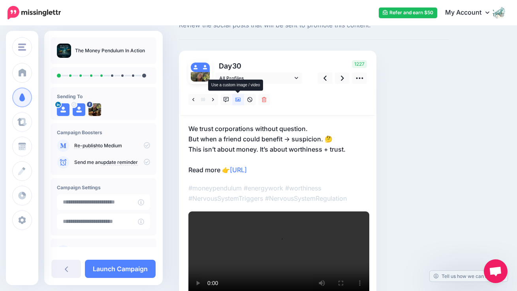
click at [241, 100] on link at bounding box center [238, 99] width 12 height 11
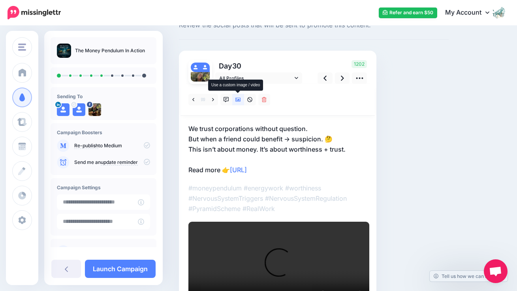
click at [241, 100] on link at bounding box center [238, 99] width 12 height 11
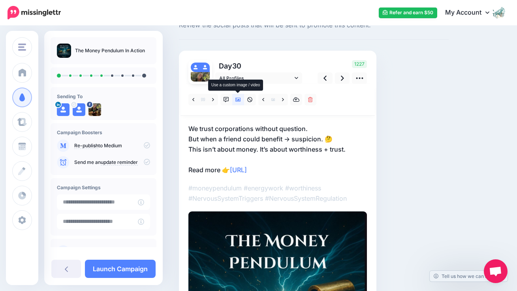
click at [241, 100] on link at bounding box center [238, 99] width 12 height 11
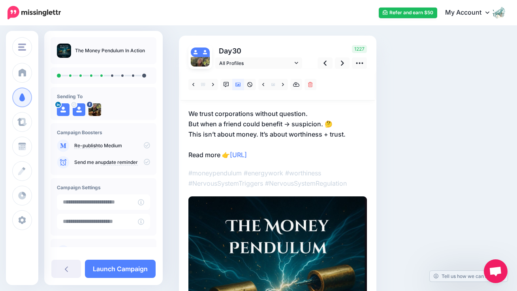
scroll to position [45, 0]
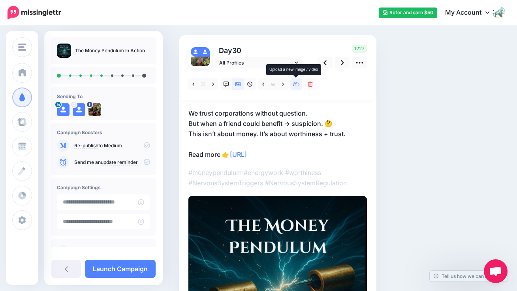
click at [297, 85] on icon at bounding box center [296, 84] width 7 height 6
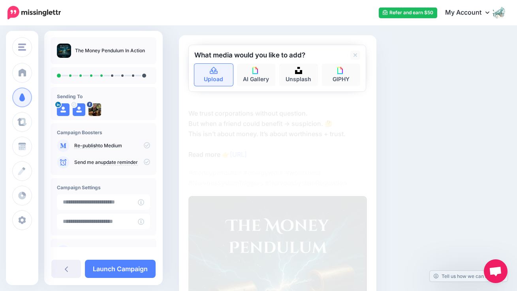
click at [212, 80] on link "Upload" at bounding box center [213, 75] width 39 height 22
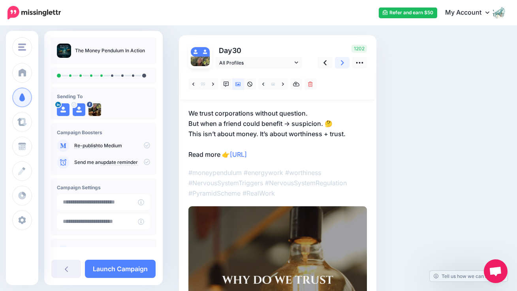
click at [341, 64] on icon at bounding box center [342, 63] width 3 height 8
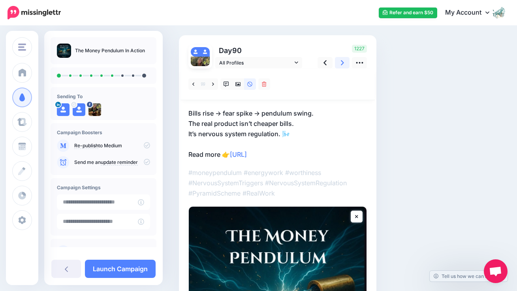
click at [341, 64] on icon at bounding box center [342, 63] width 3 height 8
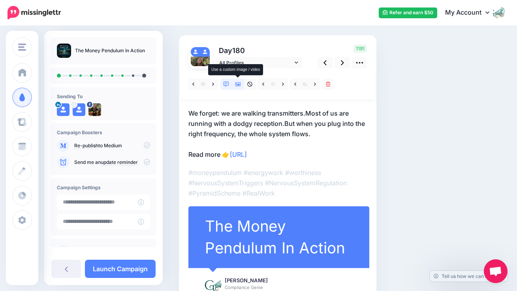
click at [240, 85] on icon at bounding box center [239, 84] width 6 height 4
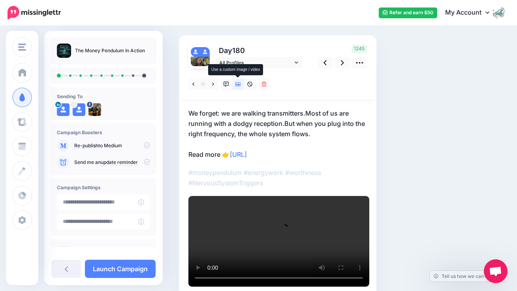
click at [239, 83] on icon at bounding box center [239, 84] width 6 height 6
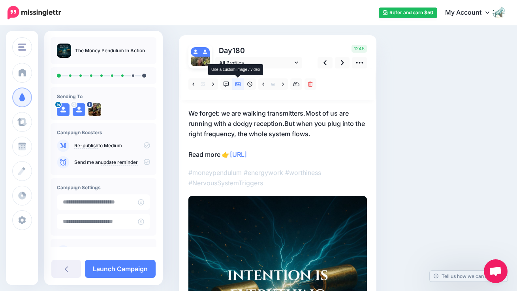
click at [239, 83] on icon at bounding box center [239, 84] width 6 height 6
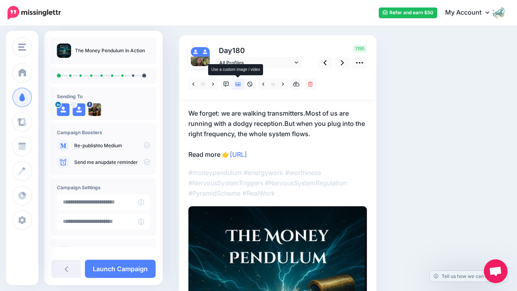
click at [239, 83] on icon at bounding box center [239, 84] width 6 height 6
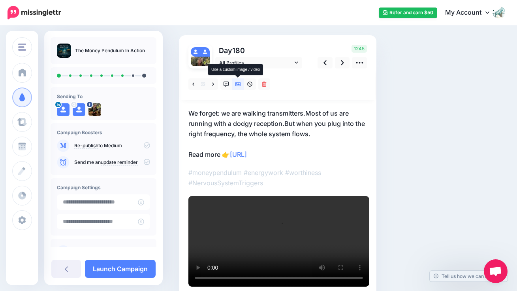
click at [239, 83] on icon at bounding box center [239, 84] width 6 height 6
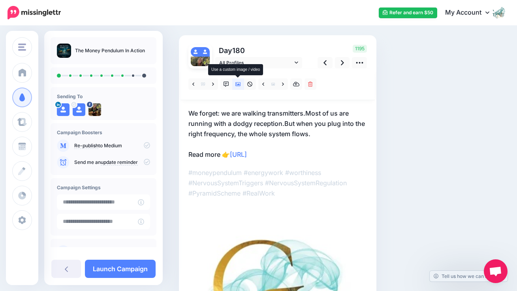
click at [239, 83] on icon at bounding box center [239, 84] width 6 height 6
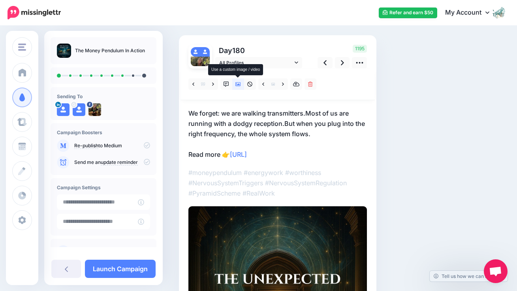
click at [239, 83] on icon at bounding box center [239, 84] width 6 height 6
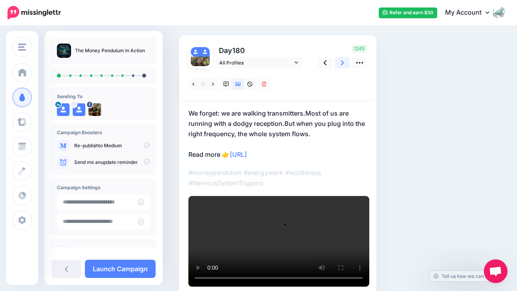
click at [342, 65] on icon at bounding box center [342, 63] width 3 height 8
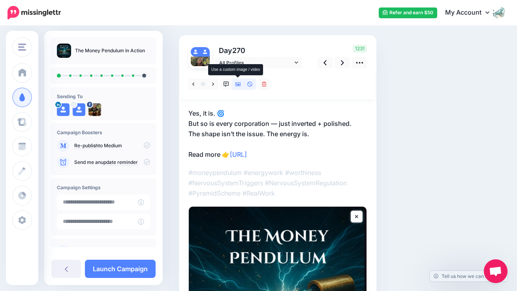
click at [240, 84] on icon at bounding box center [239, 84] width 6 height 6
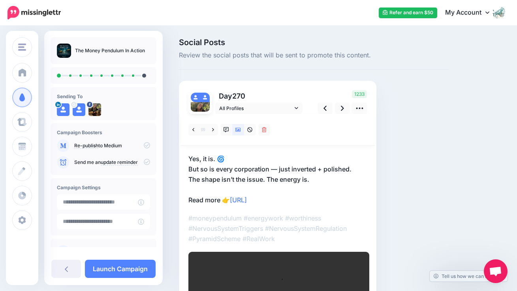
click at [240, 84] on div "Day 270 All Profiles" at bounding box center [278, 218] width 198 height 274
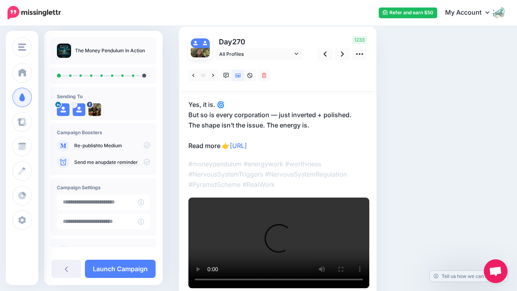
scroll to position [55, 0]
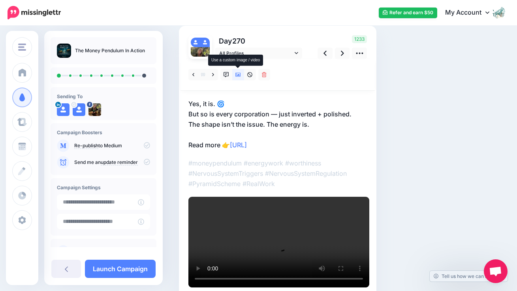
click at [237, 74] on icon at bounding box center [239, 75] width 6 height 6
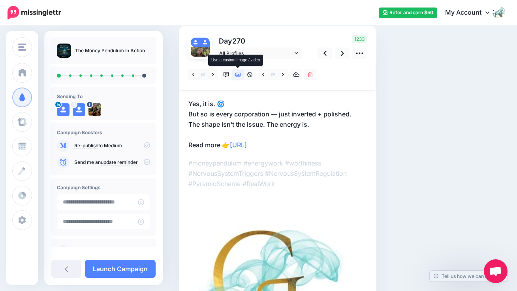
click at [237, 74] on icon at bounding box center [239, 75] width 6 height 6
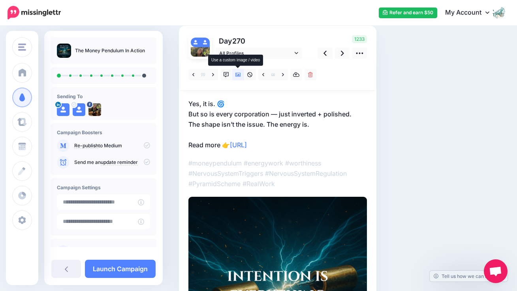
click at [237, 74] on icon at bounding box center [239, 75] width 6 height 6
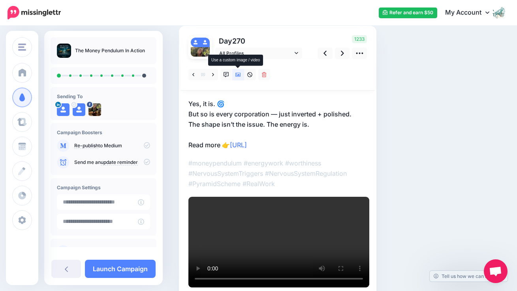
click at [237, 74] on icon at bounding box center [239, 75] width 6 height 6
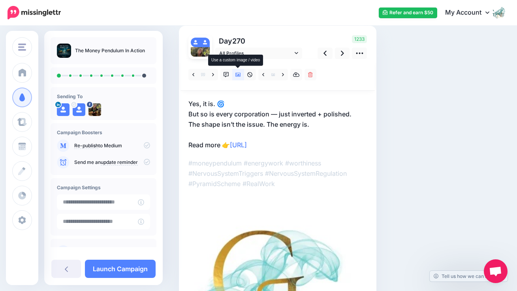
click at [237, 74] on icon at bounding box center [239, 75] width 6 height 6
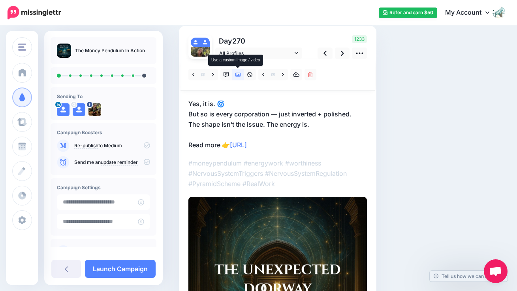
click at [237, 74] on icon at bounding box center [239, 75] width 6 height 6
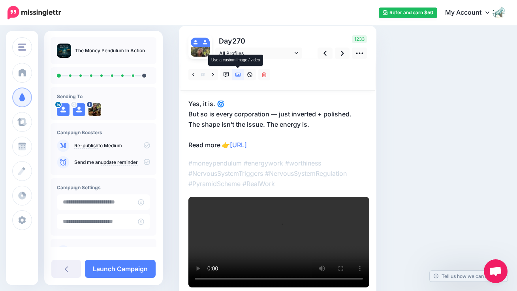
click at [237, 74] on icon at bounding box center [239, 75] width 6 height 6
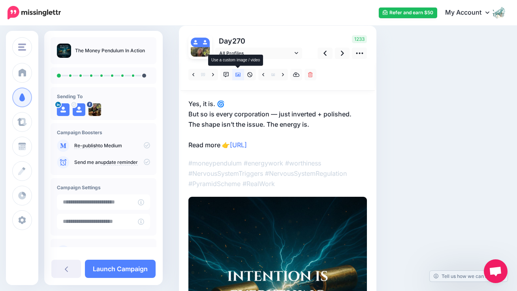
click at [237, 74] on icon at bounding box center [239, 75] width 6 height 6
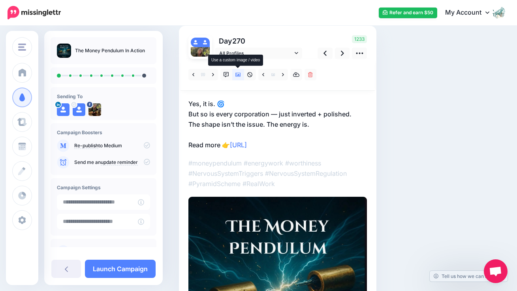
click at [237, 74] on icon at bounding box center [239, 75] width 6 height 6
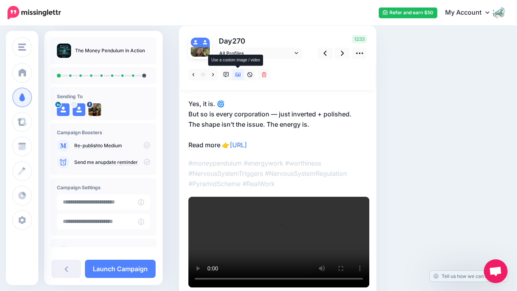
click at [237, 74] on icon at bounding box center [239, 75] width 6 height 6
click at [346, 55] on link at bounding box center [342, 52] width 15 height 11
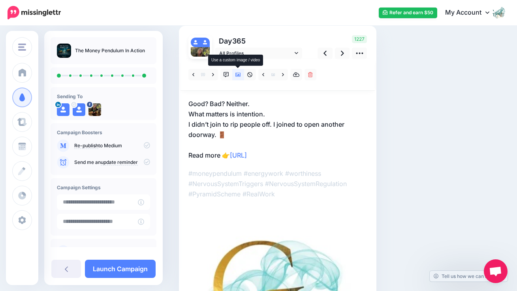
click at [236, 74] on icon at bounding box center [239, 75] width 6 height 4
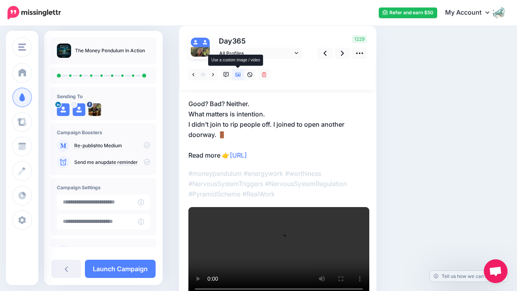
click at [236, 74] on icon at bounding box center [239, 75] width 6 height 4
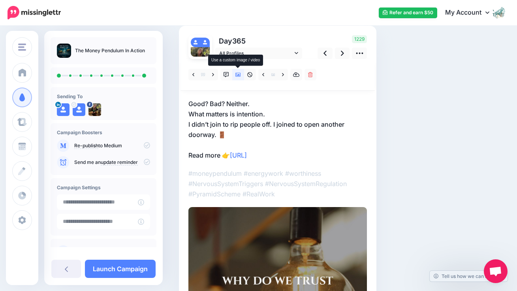
click at [236, 74] on icon at bounding box center [239, 75] width 6 height 4
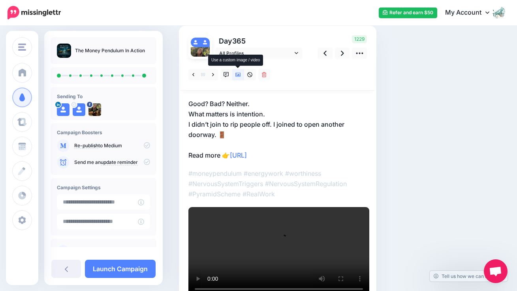
click at [236, 74] on icon at bounding box center [239, 75] width 6 height 4
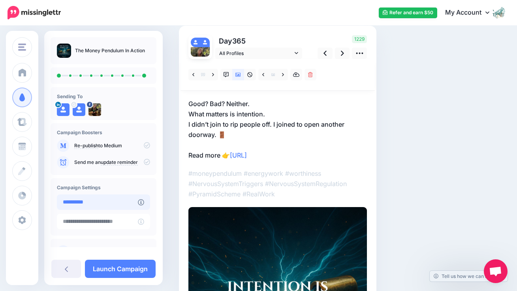
click at [106, 203] on input "**********" at bounding box center [97, 201] width 81 height 15
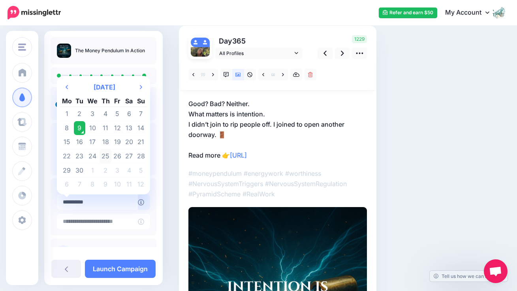
click at [104, 154] on td "25" at bounding box center [106, 156] width 12 height 14
type input "**********"
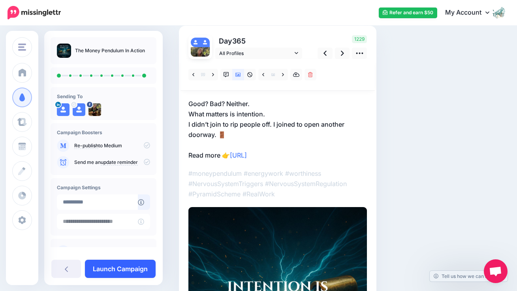
click at [130, 272] on link "Launch Campaign" at bounding box center [120, 268] width 71 height 18
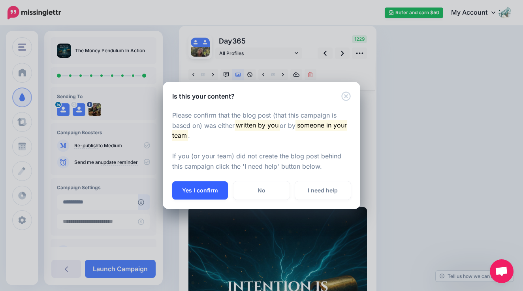
click at [209, 187] on button "Yes I confirm" at bounding box center [200, 190] width 56 height 18
